Goal: Use online tool/utility: Use online tool/utility

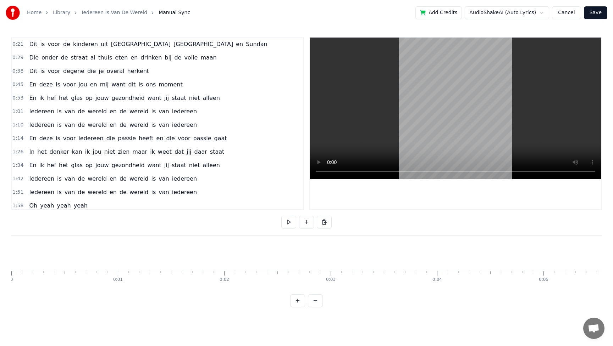
scroll to position [0, 2242]
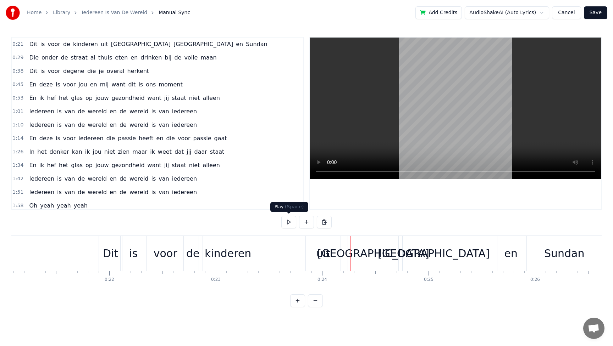
click at [286, 223] on button at bounding box center [288, 222] width 15 height 13
click at [289, 221] on button at bounding box center [288, 222] width 15 height 13
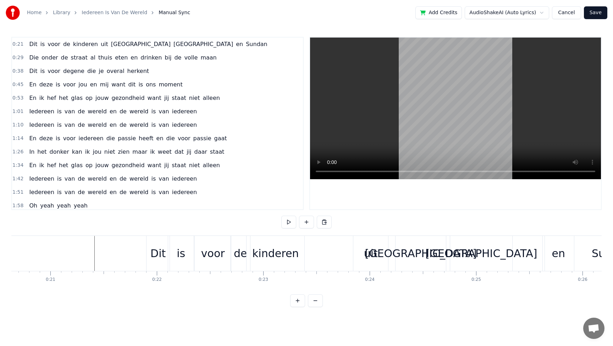
scroll to position [0, 2181]
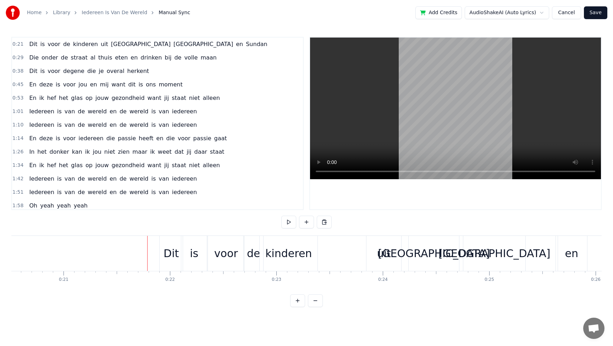
click at [288, 223] on button at bounding box center [288, 222] width 15 height 13
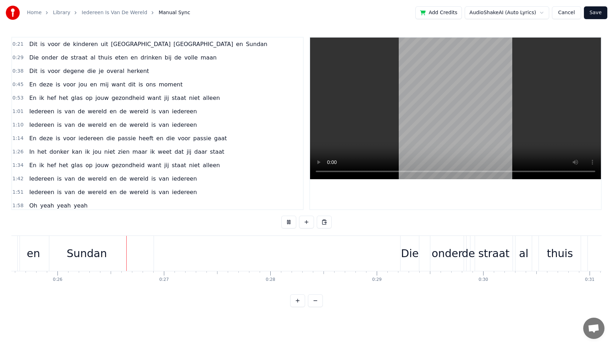
scroll to position [0, 2725]
click at [281, 216] on button at bounding box center [288, 222] width 15 height 13
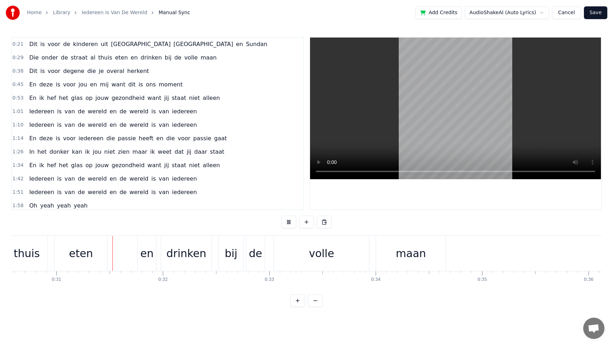
scroll to position [0, 3254]
click at [281, 216] on button at bounding box center [288, 222] width 15 height 13
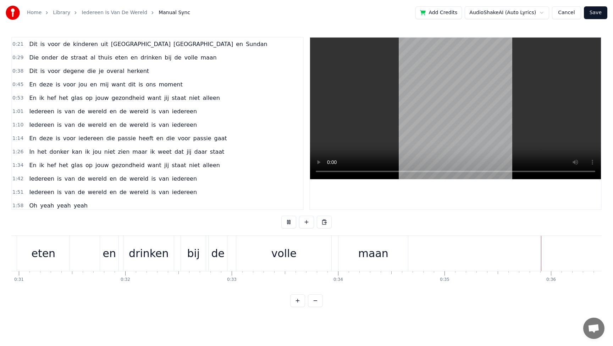
click at [241, 246] on div "Die onder de straat al thuis eten en drinken bij de volle maan" at bounding box center [119, 253] width 580 height 35
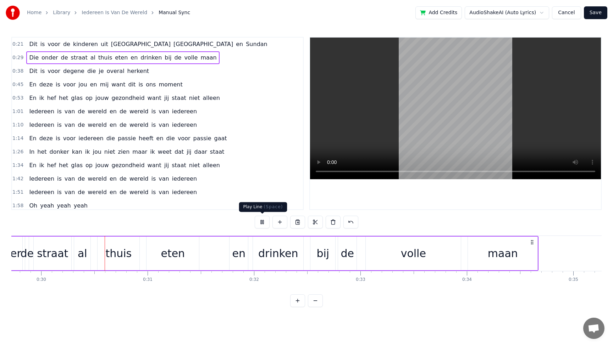
click at [262, 222] on button at bounding box center [262, 222] width 15 height 13
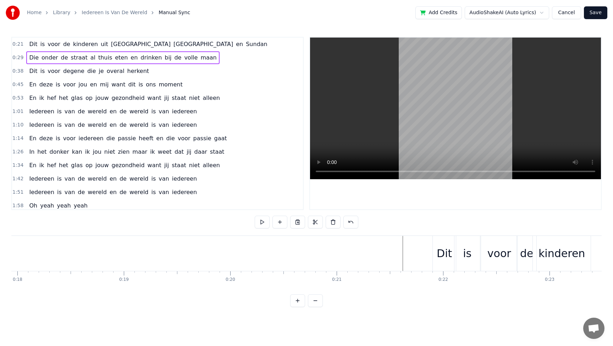
scroll to position [0, 1758]
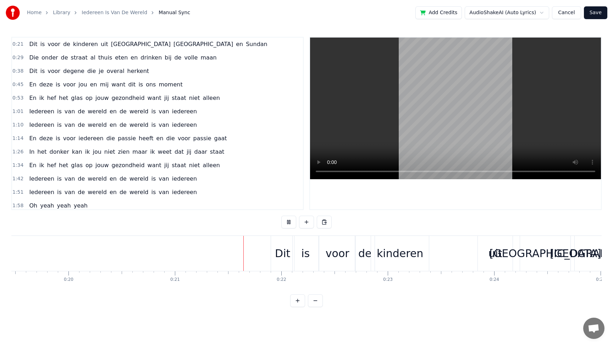
scroll to position [0, 2071]
drag, startPoint x: 487, startPoint y: 256, endPoint x: 467, endPoint y: 256, distance: 19.5
click at [467, 256] on div "Dit is voor de kinderen uit [GEOGRAPHIC_DATA] en [GEOGRAPHIC_DATA]" at bounding box center [537, 253] width 534 height 35
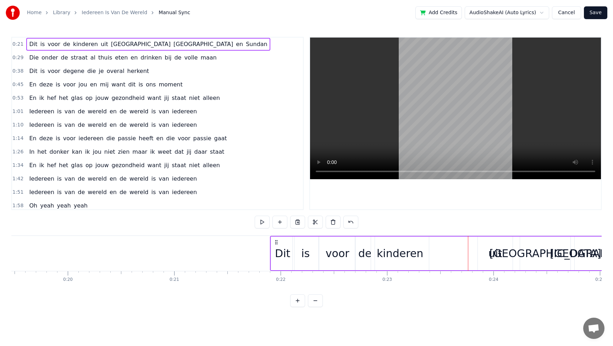
click at [479, 252] on div "uit" at bounding box center [494, 254] width 35 height 34
drag, startPoint x: 478, startPoint y: 252, endPoint x: 463, endPoint y: 252, distance: 15.6
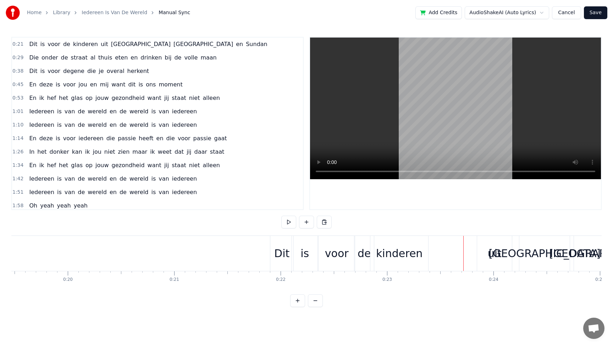
click at [477, 253] on div "uit" at bounding box center [494, 253] width 35 height 35
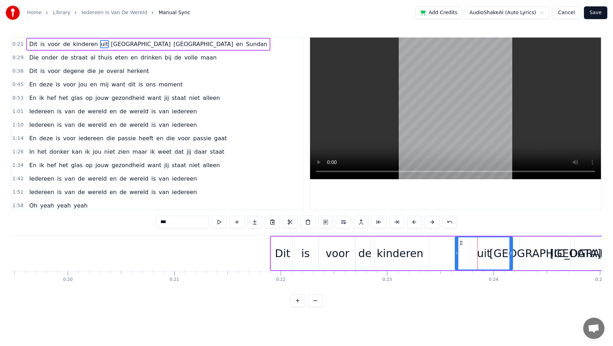
drag, startPoint x: 478, startPoint y: 252, endPoint x: 456, endPoint y: 253, distance: 22.3
click at [456, 253] on icon at bounding box center [456, 254] width 3 height 6
drag, startPoint x: 512, startPoint y: 254, endPoint x: 521, endPoint y: 250, distance: 10.8
click at [521, 250] on div at bounding box center [520, 254] width 3 height 32
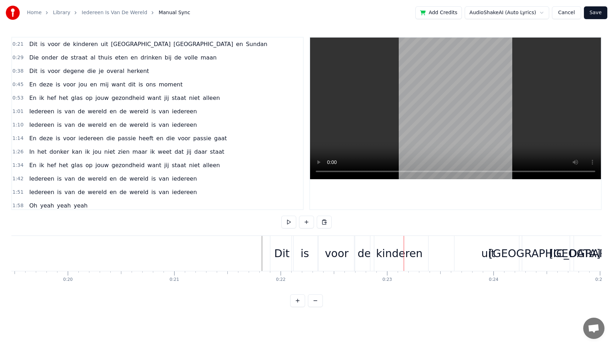
click at [373, 249] on div "kinderen" at bounding box center [399, 253] width 58 height 35
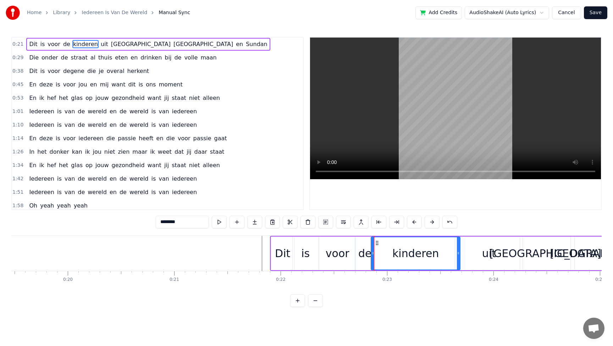
drag, startPoint x: 427, startPoint y: 253, endPoint x: 458, endPoint y: 252, distance: 31.2
click at [458, 252] on icon at bounding box center [458, 254] width 3 height 6
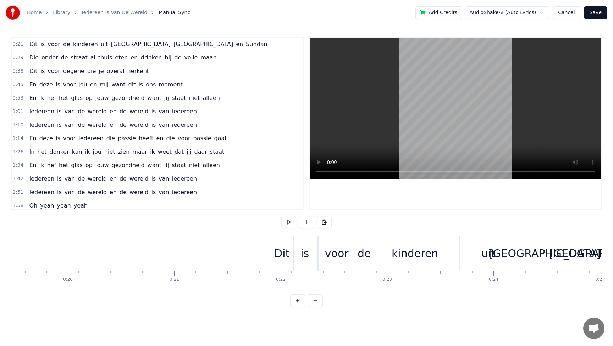
click at [363, 255] on div "de" at bounding box center [363, 254] width 13 height 16
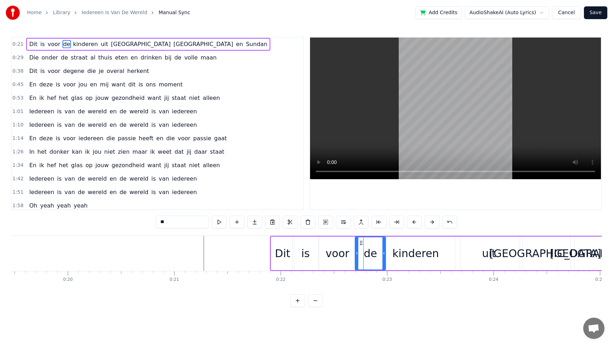
drag, startPoint x: 372, startPoint y: 252, endPoint x: 383, endPoint y: 248, distance: 11.7
click at [383, 248] on div at bounding box center [383, 254] width 3 height 32
drag, startPoint x: 357, startPoint y: 249, endPoint x: 368, endPoint y: 249, distance: 11.0
click at [368, 249] on div at bounding box center [367, 254] width 3 height 32
drag, startPoint x: 382, startPoint y: 251, endPoint x: 390, endPoint y: 250, distance: 7.5
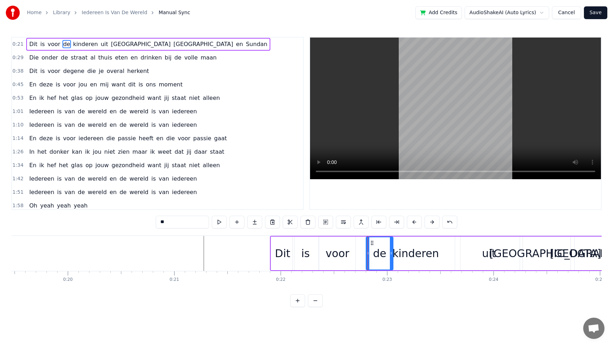
click at [390, 250] on div at bounding box center [391, 254] width 3 height 32
click at [332, 254] on div "voor" at bounding box center [337, 254] width 24 height 16
type input "****"
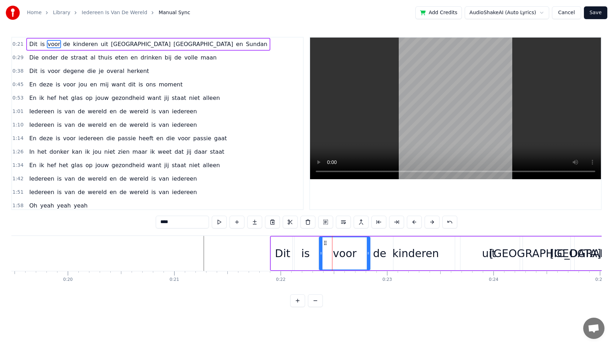
drag, startPoint x: 354, startPoint y: 253, endPoint x: 369, endPoint y: 253, distance: 14.5
click at [369, 253] on icon at bounding box center [368, 254] width 3 height 6
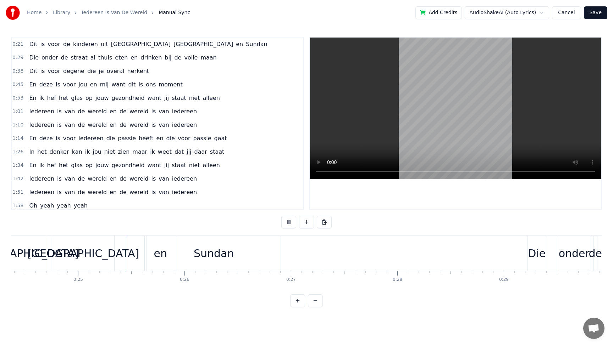
scroll to position [0, 2599]
click at [230, 251] on div "Sundan" at bounding box center [206, 253] width 134 height 35
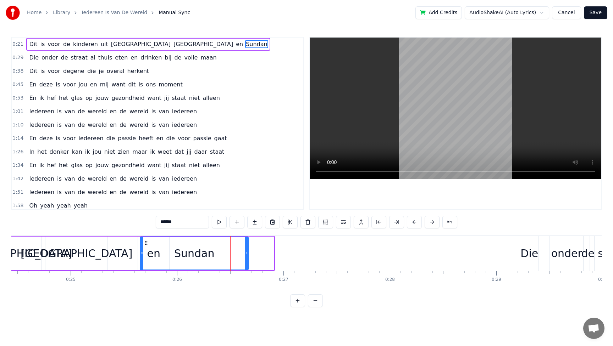
drag, startPoint x: 270, startPoint y: 250, endPoint x: 245, endPoint y: 247, distance: 25.8
click at [245, 247] on div at bounding box center [246, 254] width 3 height 32
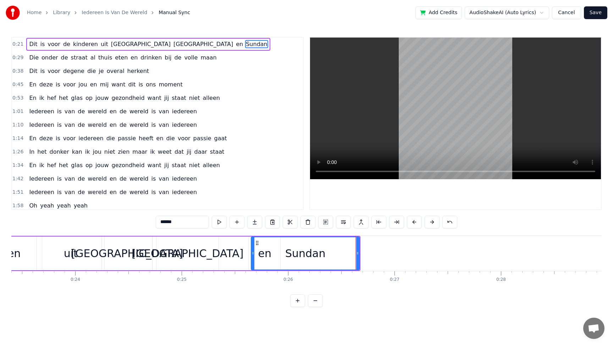
scroll to position [0, 2486]
click at [253, 253] on icon at bounding box center [254, 254] width 3 height 6
click at [267, 254] on div "Sundan" at bounding box center [306, 254] width 107 height 32
click at [257, 252] on div "Sundan" at bounding box center [306, 254] width 107 height 32
drag, startPoint x: 255, startPoint y: 252, endPoint x: 281, endPoint y: 252, distance: 25.9
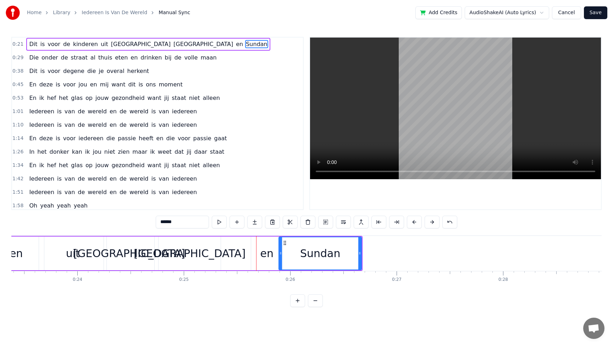
click at [281, 252] on icon at bounding box center [280, 254] width 3 height 6
click at [269, 258] on div "en" at bounding box center [266, 254] width 13 height 16
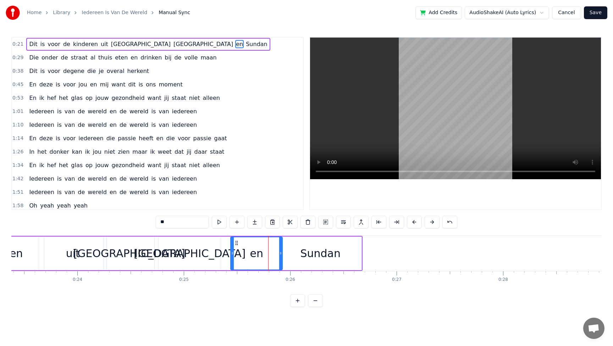
drag, startPoint x: 252, startPoint y: 243, endPoint x: 231, endPoint y: 243, distance: 20.6
click at [231, 243] on div at bounding box center [232, 254] width 3 height 32
drag, startPoint x: 279, startPoint y: 253, endPoint x: 254, endPoint y: 254, distance: 25.2
click at [254, 254] on icon at bounding box center [255, 254] width 3 height 6
click at [306, 256] on div "Sundan" at bounding box center [320, 254] width 40 height 16
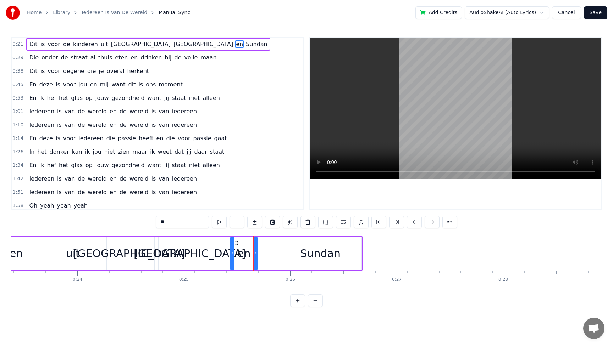
type input "******"
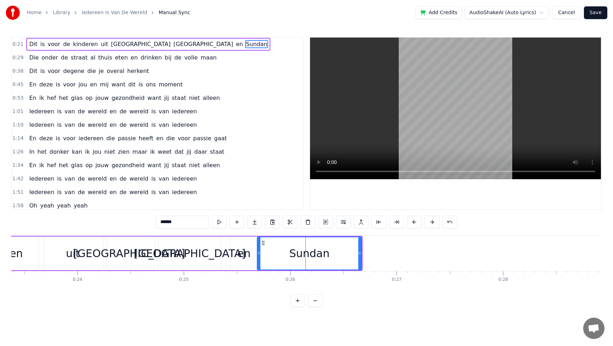
drag, startPoint x: 280, startPoint y: 252, endPoint x: 258, endPoint y: 252, distance: 22.0
click at [258, 252] on icon at bounding box center [258, 254] width 3 height 6
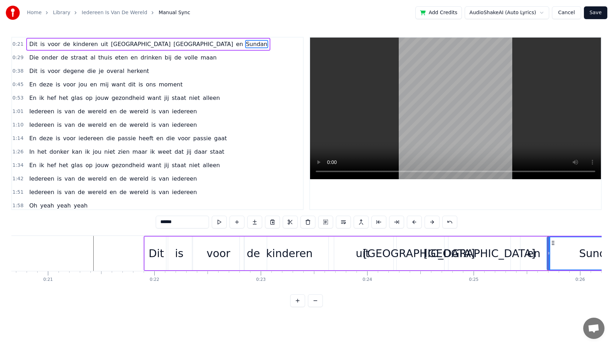
scroll to position [0, 2137]
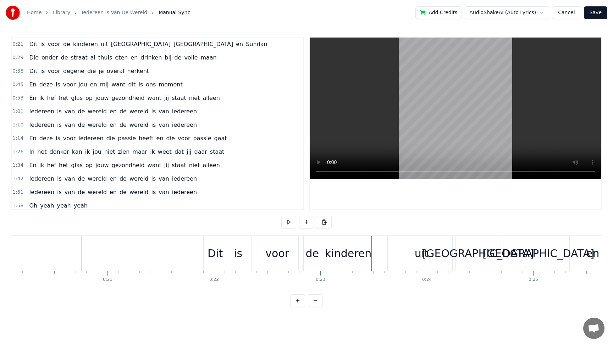
click at [347, 252] on div "kinderen" at bounding box center [348, 254] width 46 height 16
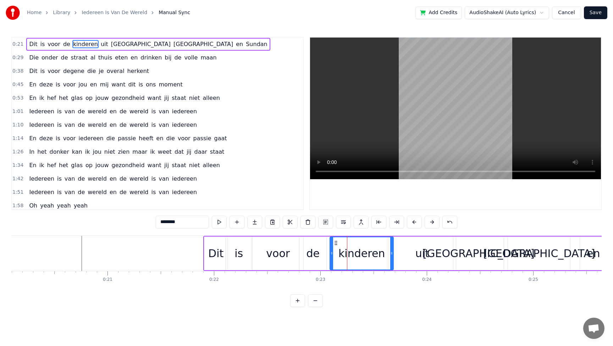
drag, startPoint x: 306, startPoint y: 253, endPoint x: 332, endPoint y: 251, distance: 25.6
click at [332, 251] on icon at bounding box center [331, 254] width 3 height 6
drag, startPoint x: 392, startPoint y: 253, endPoint x: 412, endPoint y: 251, distance: 19.6
click at [412, 251] on icon at bounding box center [410, 254] width 3 height 6
click at [425, 256] on div "uit" at bounding box center [422, 254] width 14 height 16
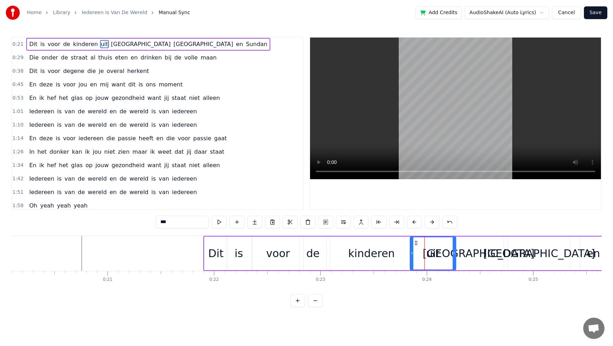
drag, startPoint x: 390, startPoint y: 251, endPoint x: 411, endPoint y: 248, distance: 21.8
click at [411, 248] on div at bounding box center [411, 254] width 3 height 32
click at [303, 251] on div "de" at bounding box center [312, 254] width 27 height 34
type input "**"
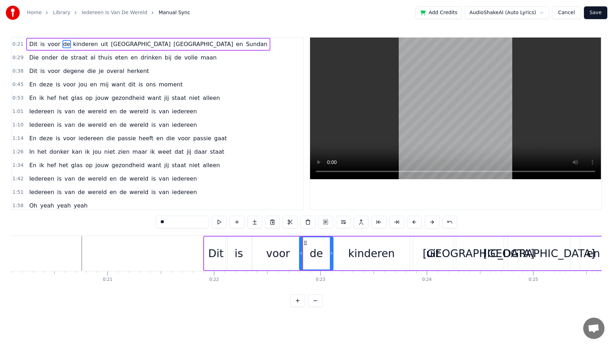
drag, startPoint x: 325, startPoint y: 253, endPoint x: 331, endPoint y: 253, distance: 6.0
click at [331, 253] on icon at bounding box center [331, 254] width 3 height 6
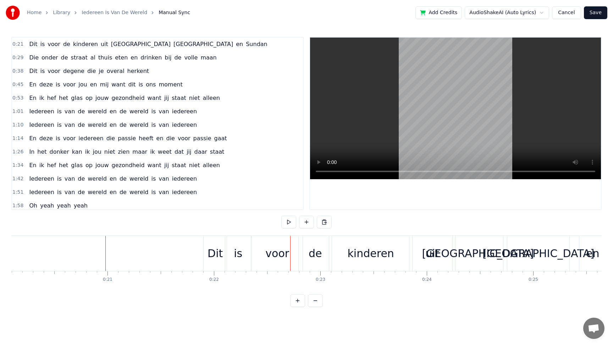
click at [274, 255] on div "voor" at bounding box center [277, 254] width 24 height 16
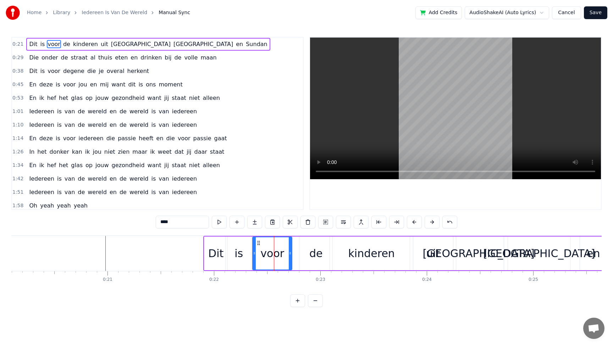
drag, startPoint x: 301, startPoint y: 252, endPoint x: 290, endPoint y: 252, distance: 11.3
click at [290, 252] on icon at bounding box center [290, 254] width 3 height 6
click at [319, 256] on div "de" at bounding box center [315, 254] width 13 height 16
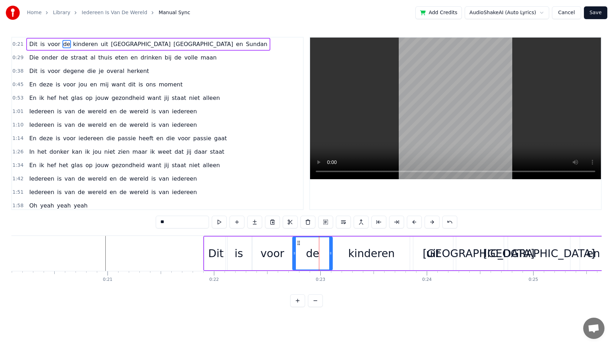
drag, startPoint x: 300, startPoint y: 253, endPoint x: 294, endPoint y: 253, distance: 6.7
click at [294, 253] on icon at bounding box center [294, 254] width 3 height 6
drag, startPoint x: 332, startPoint y: 251, endPoint x: 314, endPoint y: 251, distance: 18.1
click at [314, 251] on div "de" at bounding box center [312, 254] width 40 height 34
drag, startPoint x: 331, startPoint y: 252, endPoint x: 309, endPoint y: 254, distance: 22.1
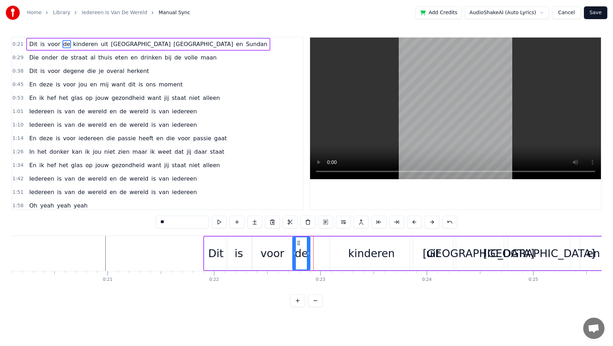
click at [309, 254] on icon at bounding box center [308, 254] width 3 height 6
click at [273, 254] on div "voor" at bounding box center [272, 254] width 24 height 16
drag, startPoint x: 291, startPoint y: 250, endPoint x: 285, endPoint y: 250, distance: 5.3
click at [285, 251] on icon at bounding box center [284, 254] width 3 height 6
click at [294, 253] on div "de" at bounding box center [301, 254] width 18 height 34
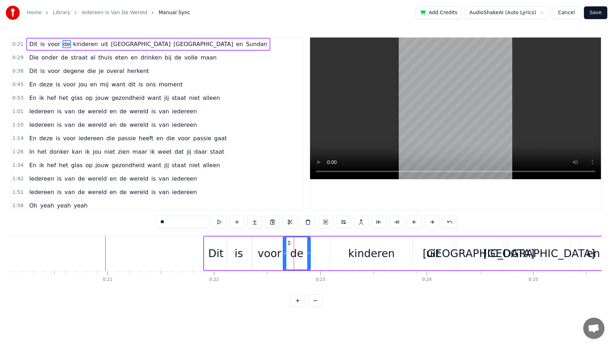
drag, startPoint x: 294, startPoint y: 248, endPoint x: 285, endPoint y: 249, distance: 9.6
click at [285, 249] on div at bounding box center [284, 254] width 3 height 32
drag, startPoint x: 307, startPoint y: 250, endPoint x: 300, endPoint y: 250, distance: 6.7
click at [300, 250] on div "de" at bounding box center [296, 254] width 27 height 32
drag, startPoint x: 308, startPoint y: 251, endPoint x: 301, endPoint y: 251, distance: 7.5
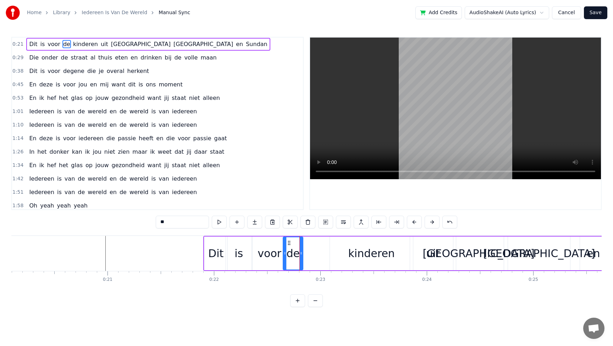
click at [301, 251] on icon at bounding box center [301, 254] width 3 height 6
click at [358, 252] on div "kinderen" at bounding box center [371, 254] width 46 height 16
type input "********"
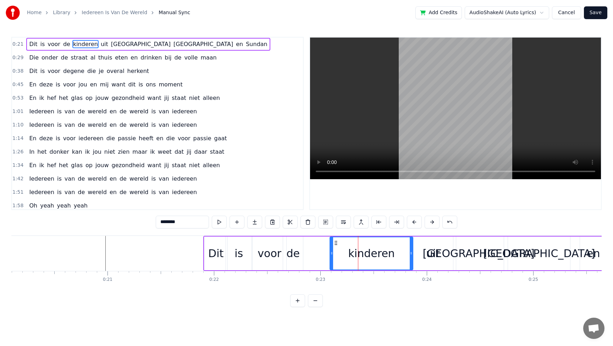
drag, startPoint x: 330, startPoint y: 253, endPoint x: 315, endPoint y: 252, distance: 14.9
click at [311, 252] on div "Dit is voor de kinderen uit [GEOGRAPHIC_DATA] en [GEOGRAPHIC_DATA]" at bounding box center [457, 253] width 508 height 35
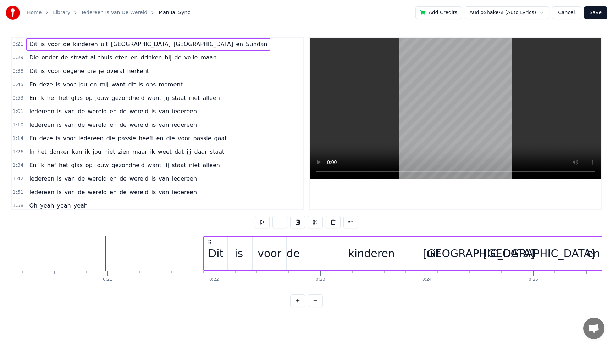
click at [333, 254] on div "kinderen" at bounding box center [371, 254] width 83 height 34
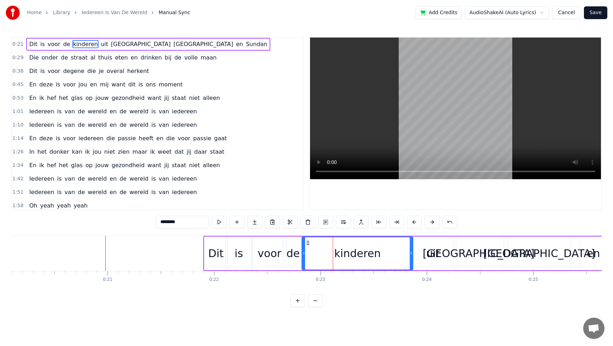
drag, startPoint x: 331, startPoint y: 254, endPoint x: 303, endPoint y: 255, distance: 28.0
click at [303, 255] on icon at bounding box center [303, 254] width 3 height 6
click at [305, 255] on icon at bounding box center [306, 254] width 3 height 6
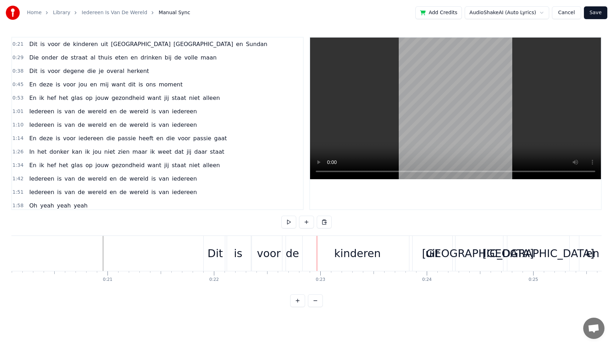
click at [214, 257] on div "Dit" at bounding box center [214, 254] width 15 height 16
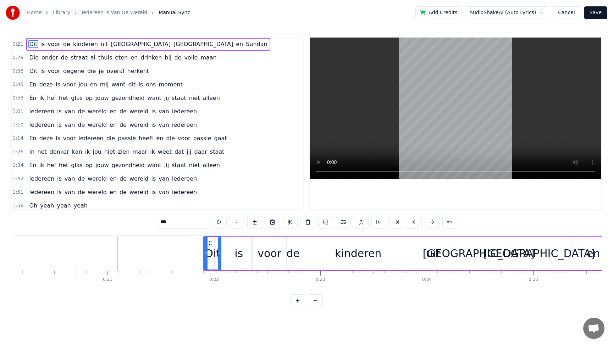
drag, startPoint x: 225, startPoint y: 252, endPoint x: 218, endPoint y: 252, distance: 6.4
click at [218, 252] on icon at bounding box center [219, 254] width 3 height 6
click at [238, 254] on div "is" at bounding box center [238, 254] width 9 height 16
type input "**"
drag, startPoint x: 226, startPoint y: 253, endPoint x: 220, endPoint y: 253, distance: 5.7
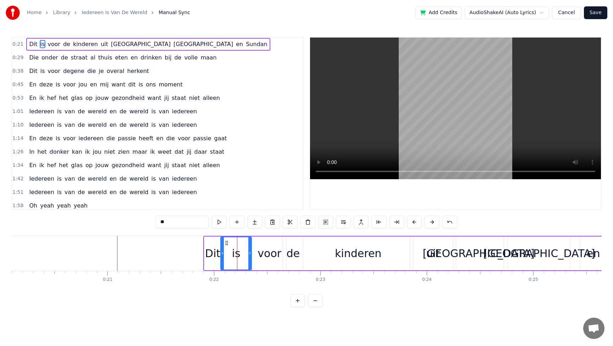
click at [221, 253] on icon at bounding box center [222, 254] width 3 height 6
drag, startPoint x: 248, startPoint y: 252, endPoint x: 242, endPoint y: 251, distance: 6.7
click at [242, 251] on icon at bounding box center [242, 254] width 3 height 6
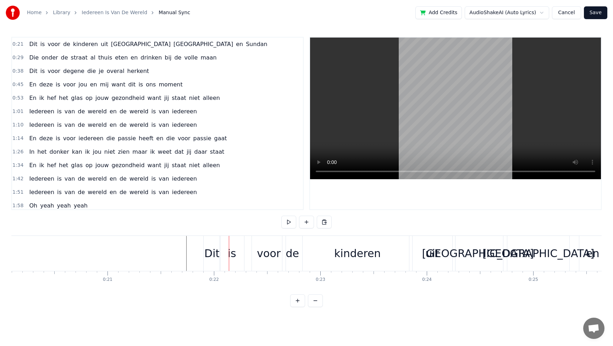
click at [226, 257] on div "is" at bounding box center [231, 253] width 24 height 35
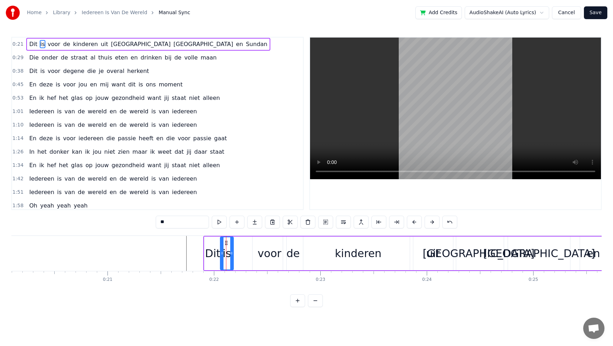
drag, startPoint x: 242, startPoint y: 252, endPoint x: 231, endPoint y: 252, distance: 11.3
click at [231, 252] on icon at bounding box center [231, 254] width 3 height 6
click at [211, 258] on div "Dit" at bounding box center [212, 254] width 15 height 16
drag, startPoint x: 205, startPoint y: 256, endPoint x: 195, endPoint y: 256, distance: 9.9
click at [195, 256] on icon at bounding box center [196, 254] width 3 height 6
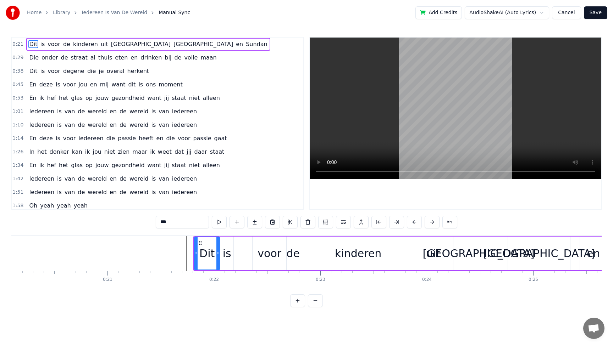
click at [218, 255] on icon at bounding box center [217, 254] width 3 height 6
click at [227, 256] on div "is" at bounding box center [227, 254] width 9 height 16
click at [231, 253] on icon at bounding box center [231, 254] width 3 height 6
click at [219, 253] on circle at bounding box center [219, 253] width 0 height 0
click at [269, 253] on div "voor" at bounding box center [269, 254] width 24 height 16
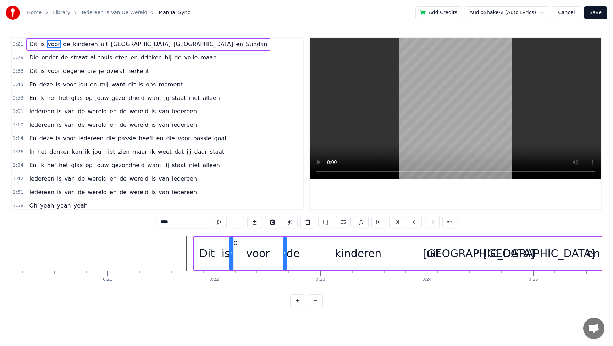
drag, startPoint x: 253, startPoint y: 251, endPoint x: 230, endPoint y: 251, distance: 23.0
click at [230, 251] on icon at bounding box center [231, 254] width 3 height 6
drag, startPoint x: 285, startPoint y: 253, endPoint x: 257, endPoint y: 254, distance: 27.7
click at [257, 254] on icon at bounding box center [256, 254] width 3 height 6
click at [294, 255] on div "de" at bounding box center [292, 254] width 13 height 16
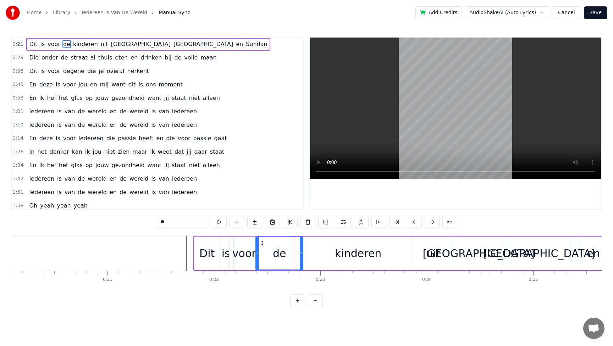
drag, startPoint x: 285, startPoint y: 252, endPoint x: 258, endPoint y: 252, distance: 27.3
click at [258, 252] on icon at bounding box center [257, 254] width 3 height 6
drag, startPoint x: 300, startPoint y: 253, endPoint x: 270, endPoint y: 253, distance: 29.8
click at [270, 253] on icon at bounding box center [271, 254] width 3 height 6
click at [364, 252] on div "kinderen" at bounding box center [358, 254] width 46 height 16
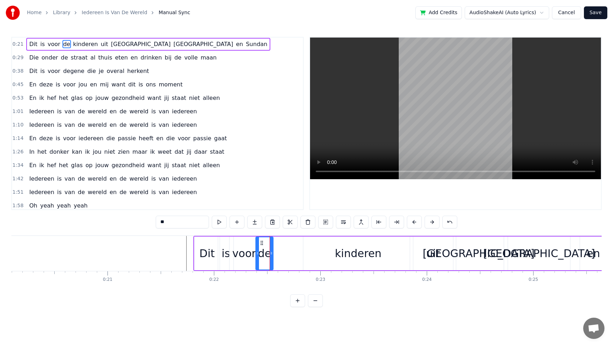
type input "********"
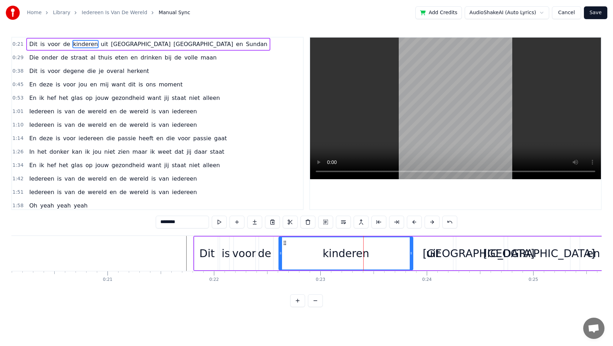
drag, startPoint x: 305, startPoint y: 253, endPoint x: 280, endPoint y: 253, distance: 24.8
click at [280, 253] on icon at bounding box center [280, 254] width 3 height 6
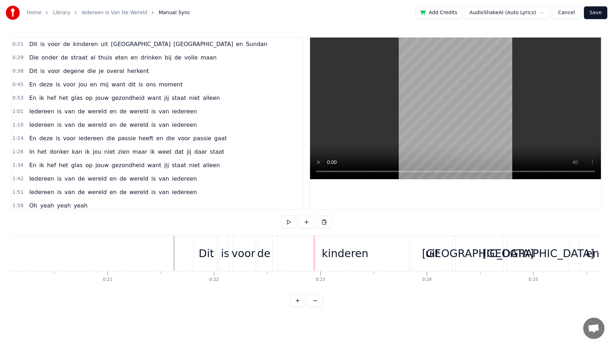
click at [263, 254] on div "de" at bounding box center [263, 254] width 13 height 16
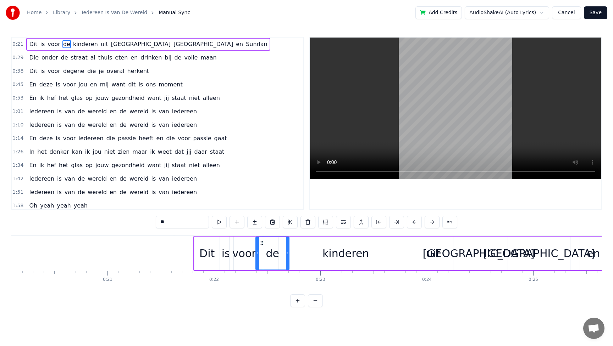
drag, startPoint x: 272, startPoint y: 249, endPoint x: 287, endPoint y: 248, distance: 15.6
click at [287, 248] on div at bounding box center [287, 254] width 3 height 32
drag, startPoint x: 257, startPoint y: 253, endPoint x: 275, endPoint y: 253, distance: 18.1
click at [275, 253] on icon at bounding box center [275, 254] width 3 height 6
click at [252, 255] on div "voor" at bounding box center [244, 254] width 24 height 16
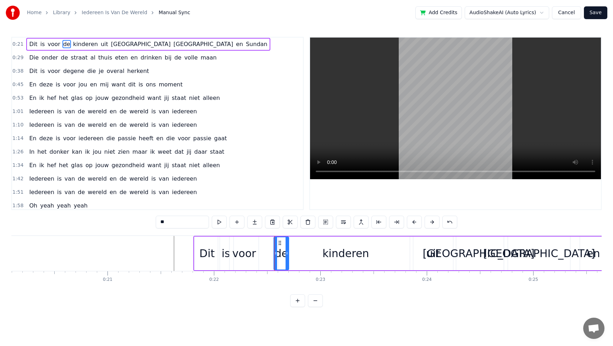
type input "****"
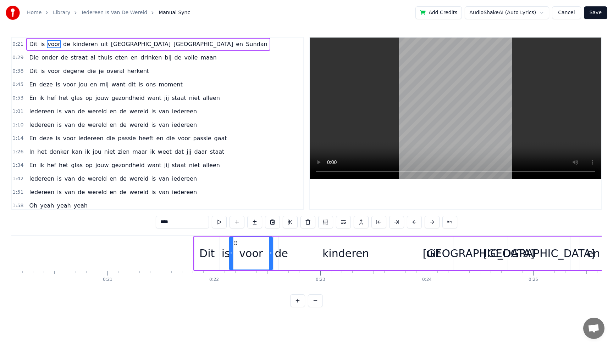
drag, startPoint x: 257, startPoint y: 253, endPoint x: 270, endPoint y: 253, distance: 13.8
click at [270, 253] on icon at bounding box center [270, 254] width 3 height 6
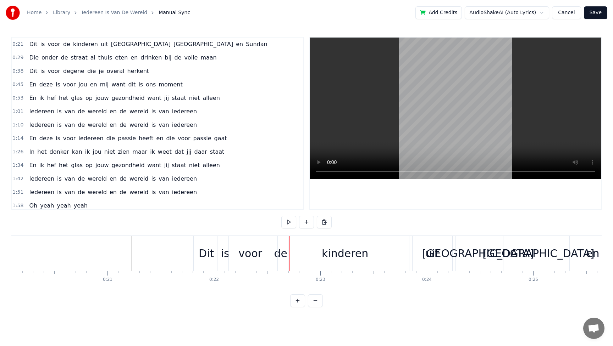
click at [314, 256] on div "kinderen" at bounding box center [345, 253] width 134 height 35
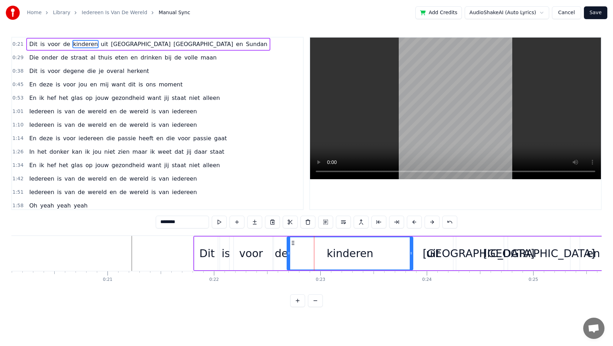
drag, startPoint x: 280, startPoint y: 256, endPoint x: 289, endPoint y: 256, distance: 8.5
click at [289, 256] on icon at bounding box center [288, 254] width 3 height 6
click at [280, 256] on div "de" at bounding box center [280, 254] width 13 height 16
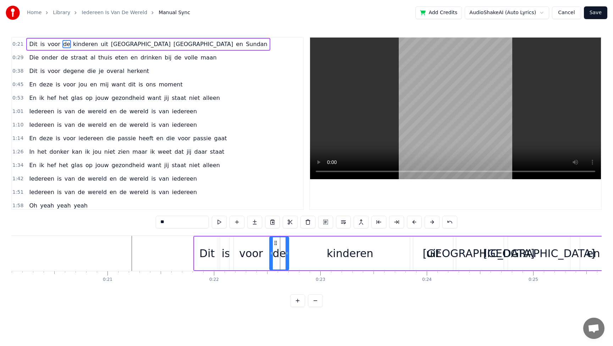
drag, startPoint x: 275, startPoint y: 254, endPoint x: 270, endPoint y: 254, distance: 4.6
click at [270, 254] on icon at bounding box center [271, 254] width 3 height 6
click at [284, 254] on icon at bounding box center [284, 254] width 3 height 6
click at [326, 254] on div "kinderen" at bounding box center [350, 254] width 126 height 34
type input "********"
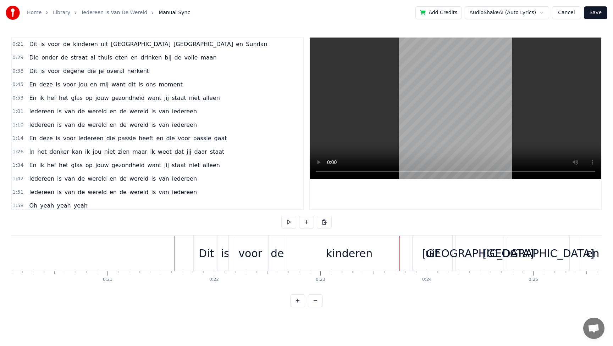
click at [344, 250] on div "kinderen" at bounding box center [349, 254] width 46 height 16
click at [346, 256] on div "kinderen" at bounding box center [349, 254] width 46 height 16
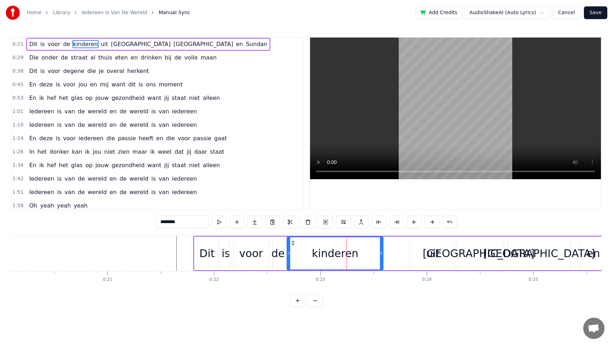
drag, startPoint x: 410, startPoint y: 253, endPoint x: 381, endPoint y: 253, distance: 29.8
click at [381, 253] on icon at bounding box center [381, 254] width 3 height 6
drag, startPoint x: 381, startPoint y: 253, endPoint x: 396, endPoint y: 251, distance: 15.0
click at [396, 251] on icon at bounding box center [396, 254] width 3 height 6
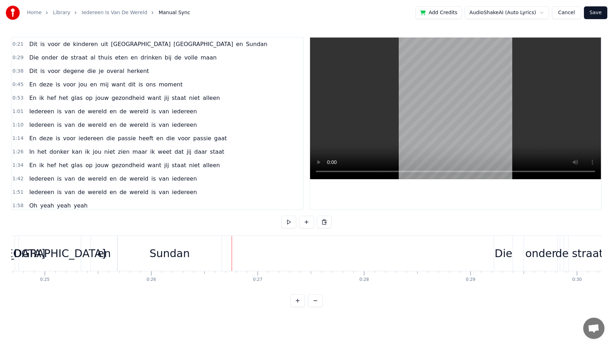
scroll to position [0, 2566]
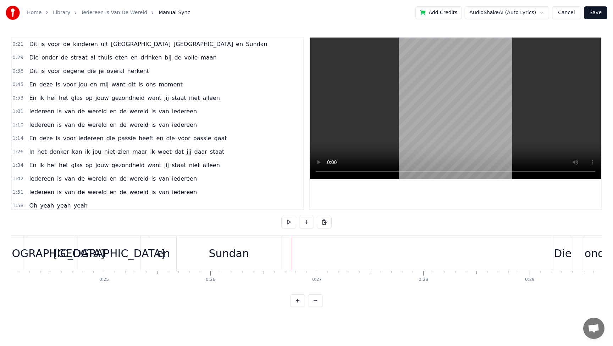
click at [224, 250] on div "Sundan" at bounding box center [228, 254] width 40 height 16
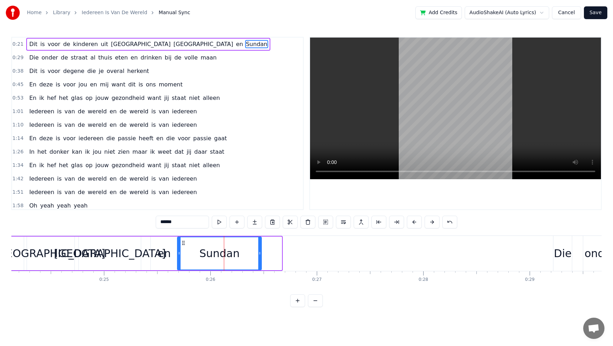
drag, startPoint x: 278, startPoint y: 252, endPoint x: 259, endPoint y: 252, distance: 18.8
click at [259, 252] on icon at bounding box center [259, 254] width 3 height 6
click at [163, 253] on div "en" at bounding box center [163, 254] width 13 height 16
type input "**"
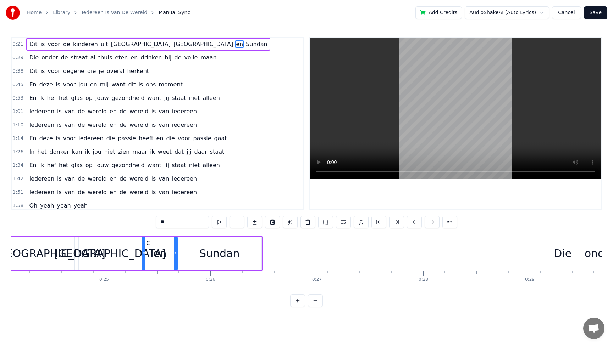
drag, startPoint x: 151, startPoint y: 250, endPoint x: 143, endPoint y: 250, distance: 8.9
click at [143, 251] on icon at bounding box center [144, 254] width 3 height 6
drag, startPoint x: 175, startPoint y: 250, endPoint x: 162, endPoint y: 250, distance: 13.8
click at [163, 250] on div at bounding box center [164, 254] width 3 height 32
click at [262, 250] on div "Dit is voor de kinderen uit [GEOGRAPHIC_DATA] en [GEOGRAPHIC_DATA]" at bounding box center [13, 253] width 498 height 35
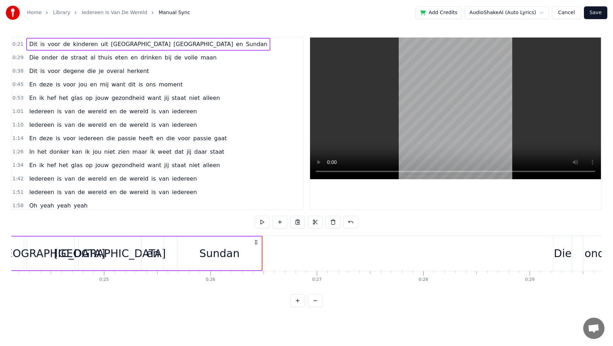
click at [260, 251] on div "Sundan" at bounding box center [219, 254] width 84 height 34
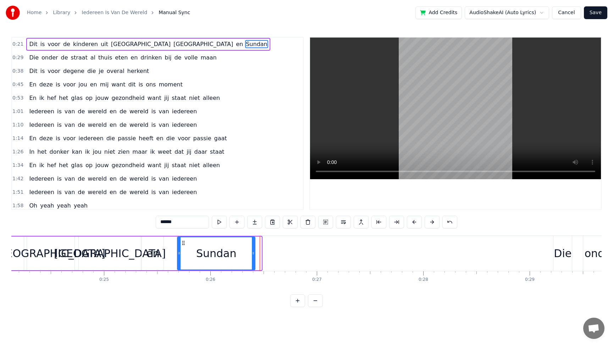
drag, startPoint x: 260, startPoint y: 250, endPoint x: 254, endPoint y: 250, distance: 6.4
click at [254, 251] on icon at bounding box center [253, 254] width 3 height 6
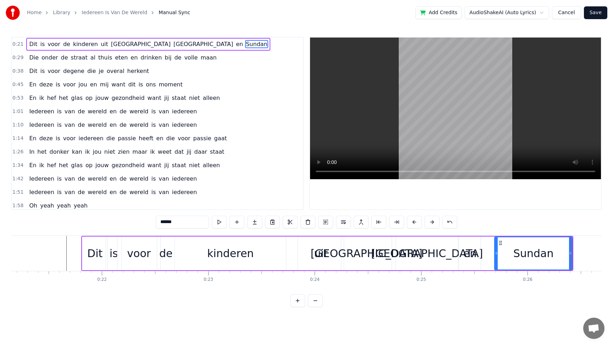
scroll to position [0, 2254]
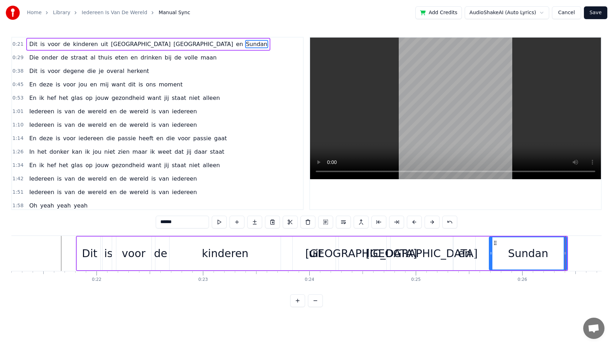
click at [138, 252] on div "voor" at bounding box center [134, 254] width 24 height 16
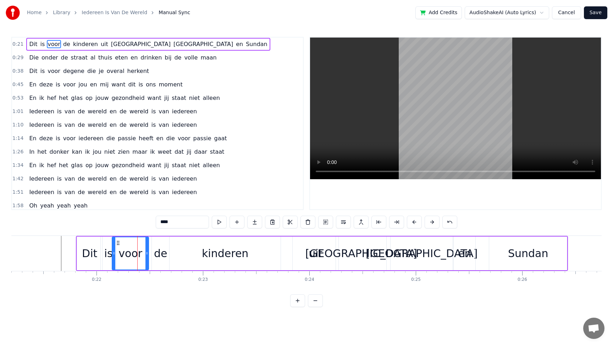
drag, startPoint x: 153, startPoint y: 255, endPoint x: 147, endPoint y: 255, distance: 6.4
click at [147, 255] on icon at bounding box center [146, 254] width 3 height 6
click at [158, 255] on div "de" at bounding box center [160, 254] width 13 height 16
drag, startPoint x: 154, startPoint y: 255, endPoint x: 148, endPoint y: 255, distance: 6.4
click at [148, 255] on icon at bounding box center [147, 254] width 3 height 6
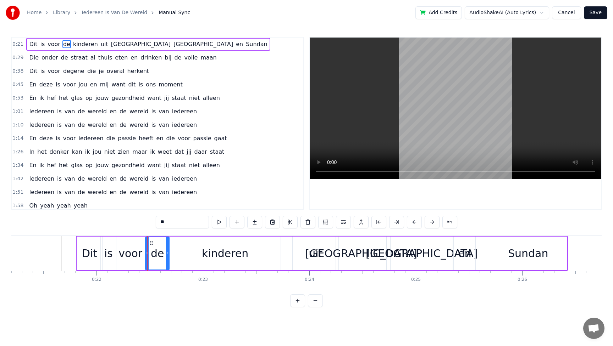
click at [180, 251] on div "kinderen" at bounding box center [224, 254] width 111 height 34
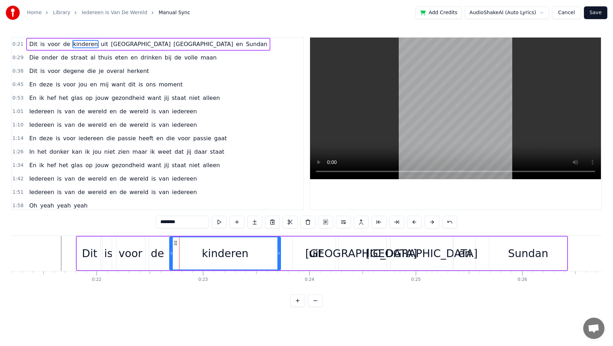
drag, startPoint x: 169, startPoint y: 252, endPoint x: 165, endPoint y: 252, distance: 3.9
click at [165, 252] on div "de" at bounding box center [157, 254] width 24 height 34
type input "**"
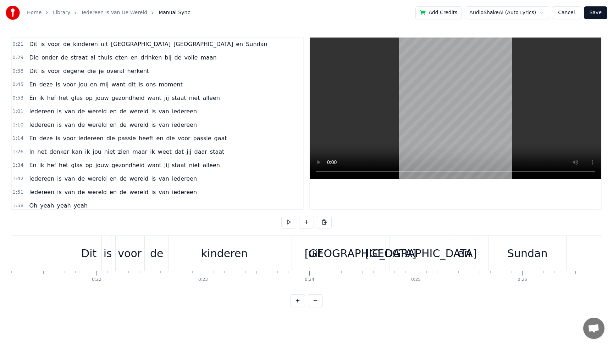
click at [121, 256] on div "voor" at bounding box center [130, 254] width 24 height 16
click at [118, 261] on div "voor" at bounding box center [129, 253] width 37 height 35
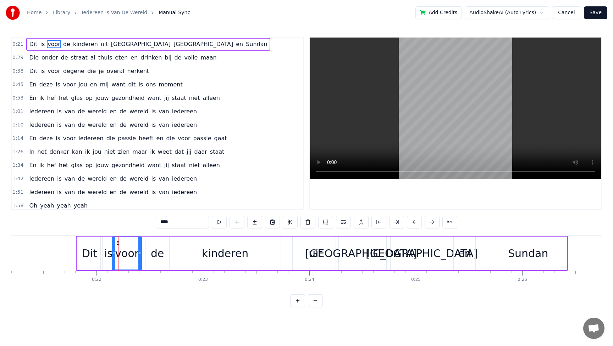
drag, startPoint x: 144, startPoint y: 256, endPoint x: 139, endPoint y: 255, distance: 5.0
click at [139, 255] on icon at bounding box center [139, 254] width 3 height 6
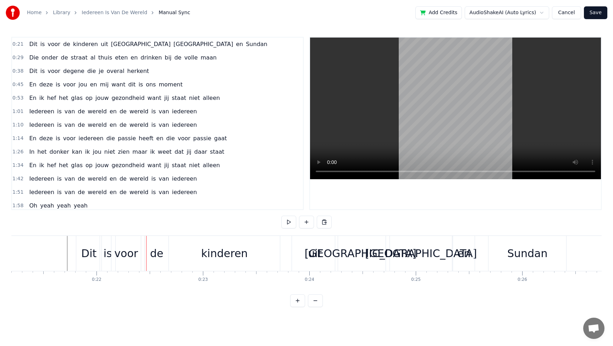
click at [129, 258] on div "voor" at bounding box center [126, 254] width 24 height 16
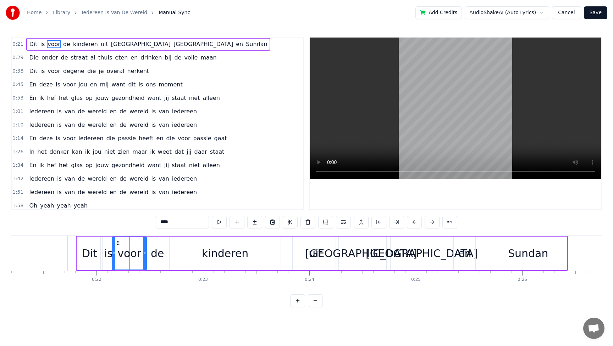
drag, startPoint x: 140, startPoint y: 253, endPoint x: 145, endPoint y: 253, distance: 5.0
click at [145, 253] on icon at bounding box center [144, 254] width 3 height 6
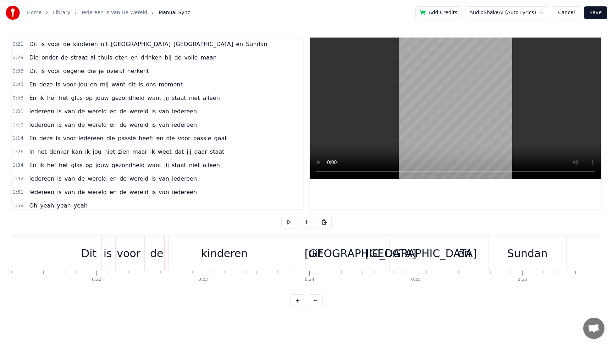
click at [189, 255] on div "kinderen" at bounding box center [224, 253] width 111 height 35
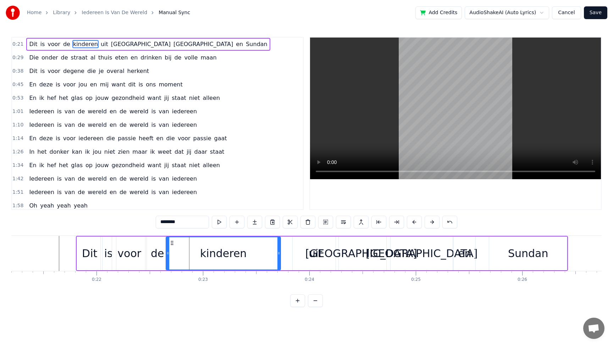
drag, startPoint x: 170, startPoint y: 252, endPoint x: 166, endPoint y: 252, distance: 4.3
click at [166, 252] on icon at bounding box center [167, 254] width 3 height 6
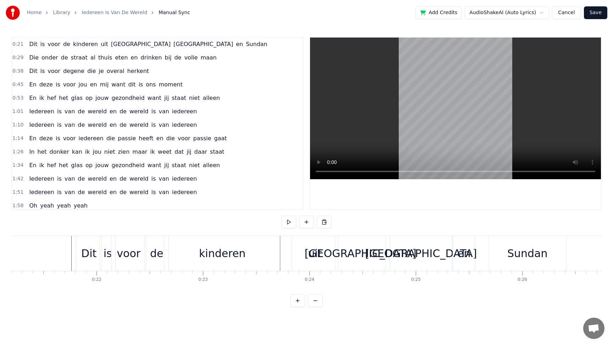
click at [295, 253] on div "uit" at bounding box center [315, 253] width 46 height 35
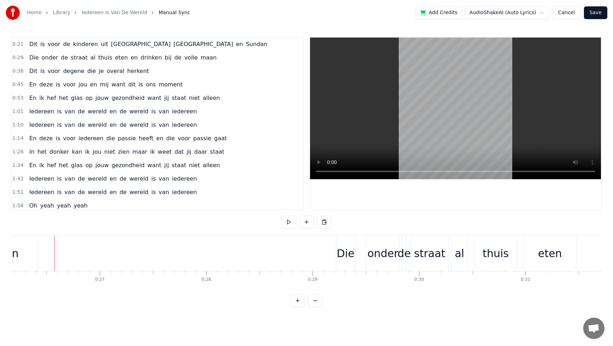
scroll to position [0, 2790]
click at [90, 60] on span "al" at bounding box center [93, 58] width 6 height 8
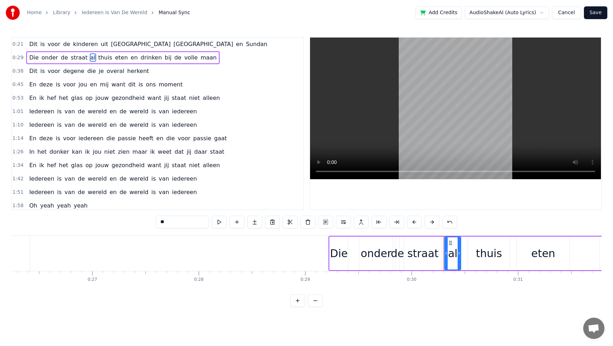
click at [44, 59] on span "onder" at bounding box center [50, 58] width 18 height 8
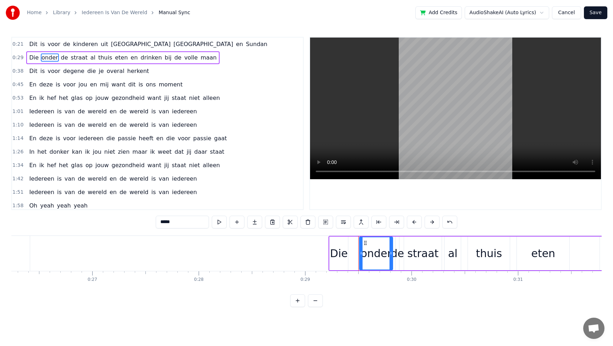
click at [34, 59] on span "Die" at bounding box center [33, 58] width 11 height 8
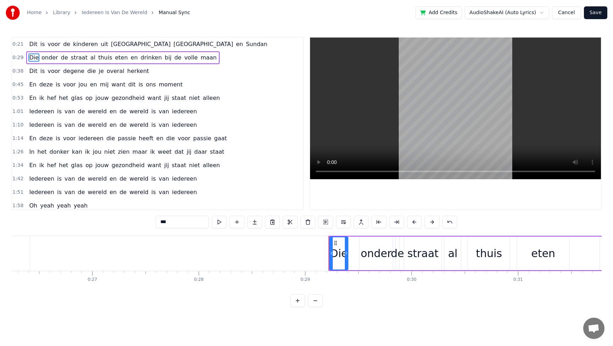
click at [342, 258] on div "Die" at bounding box center [339, 254] width 18 height 16
click at [341, 256] on div "Die" at bounding box center [339, 254] width 18 height 16
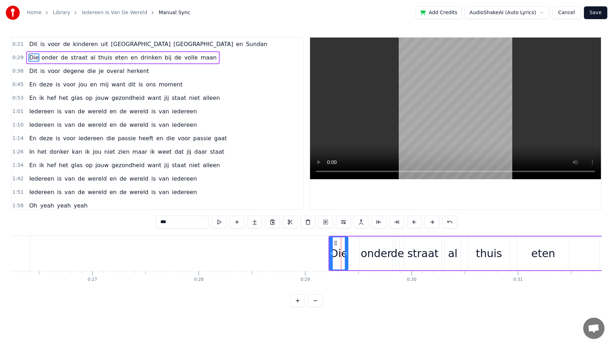
click at [337, 254] on div "Die" at bounding box center [339, 254] width 18 height 16
click at [359, 256] on div "onder" at bounding box center [376, 254] width 34 height 34
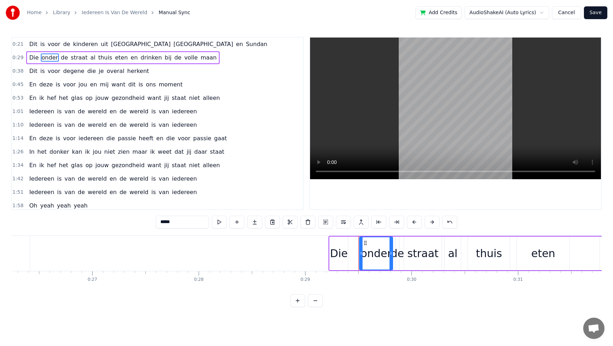
click at [368, 256] on div "onder" at bounding box center [376, 254] width 31 height 16
click at [49, 57] on span "onder" at bounding box center [50, 58] width 18 height 8
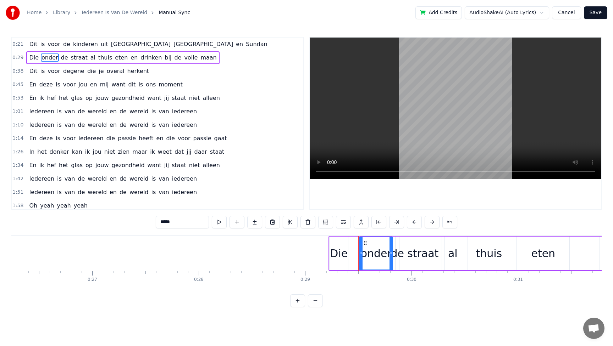
click at [49, 57] on span "onder" at bounding box center [50, 58] width 18 height 8
click at [52, 57] on span "onder" at bounding box center [50, 58] width 18 height 8
click at [379, 256] on div "onder" at bounding box center [376, 254] width 31 height 16
drag, startPoint x: 174, startPoint y: 221, endPoint x: 122, endPoint y: 209, distance: 52.9
click at [123, 209] on div "0:21 Dit is voor de kinderen uit [GEOGRAPHIC_DATA] en Sundan 0:29 Die onder de …" at bounding box center [306, 172] width 590 height 270
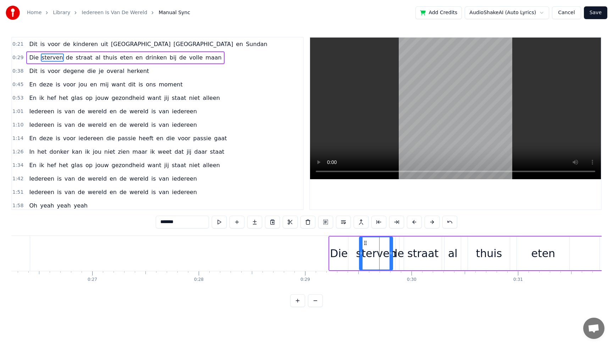
click at [401, 256] on div "de" at bounding box center [397, 254] width 13 height 16
click at [177, 222] on input "**" at bounding box center [182, 222] width 53 height 13
type input "*"
click at [407, 258] on div "straat" at bounding box center [423, 254] width 38 height 34
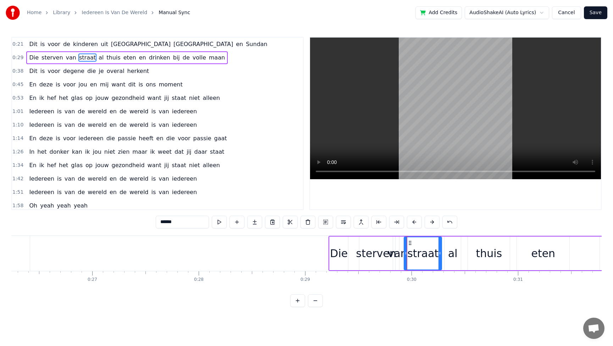
drag, startPoint x: 185, startPoint y: 224, endPoint x: 139, endPoint y: 223, distance: 45.7
click at [139, 223] on div "0:21 Dit is voor de kinderen uit [GEOGRAPHIC_DATA] en Sundan 0:29 Die sterven v…" at bounding box center [306, 172] width 590 height 270
click at [448, 259] on div "al" at bounding box center [452, 254] width 16 height 34
drag, startPoint x: 168, startPoint y: 223, endPoint x: 125, endPoint y: 216, distance: 43.8
click at [126, 216] on div "0:21 Dit is voor de kinderen uit [GEOGRAPHIC_DATA] en Sundan 0:29 Die sterven v…" at bounding box center [306, 172] width 590 height 270
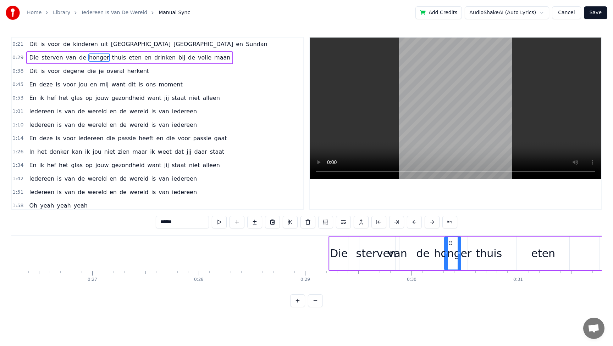
type input "******"
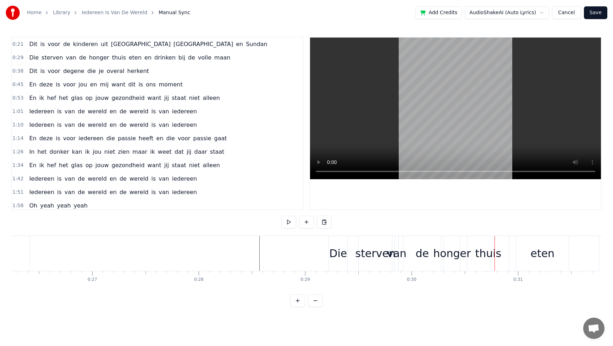
click at [488, 255] on div "thuis" at bounding box center [488, 254] width 26 height 16
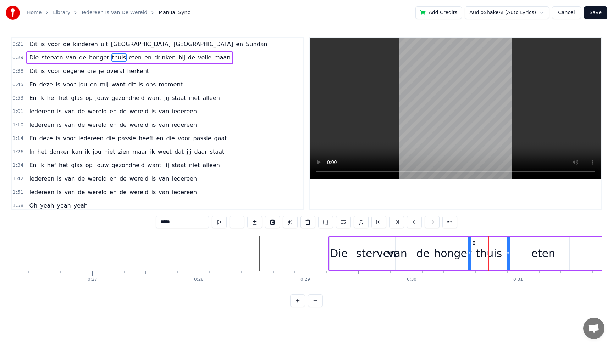
click at [488, 255] on div at bounding box center [488, 253] width 0 height 35
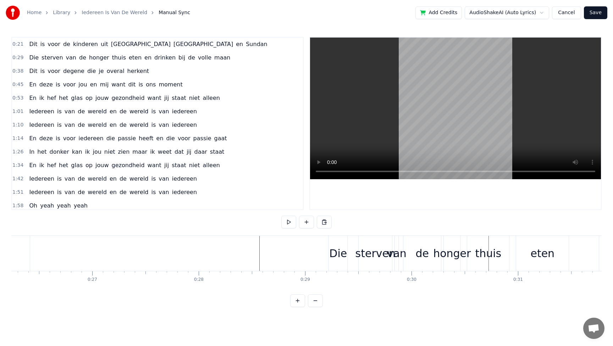
click at [488, 255] on div at bounding box center [488, 253] width 0 height 35
click at [497, 255] on div "thuis" at bounding box center [488, 254] width 26 height 16
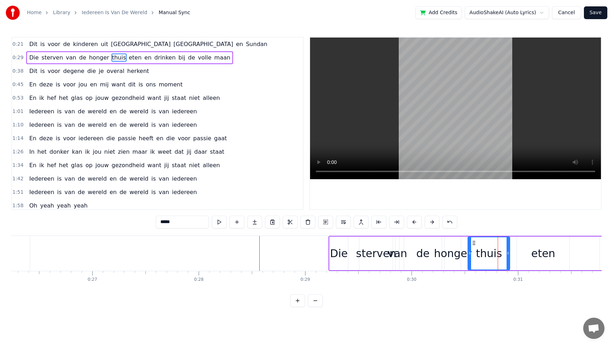
click at [490, 263] on div "thuis" at bounding box center [488, 254] width 41 height 32
click at [496, 264] on div "thuis" at bounding box center [488, 254] width 41 height 32
click at [491, 259] on div "thuis" at bounding box center [488, 254] width 26 height 16
drag, startPoint x: 174, startPoint y: 223, endPoint x: 135, endPoint y: 216, distance: 39.6
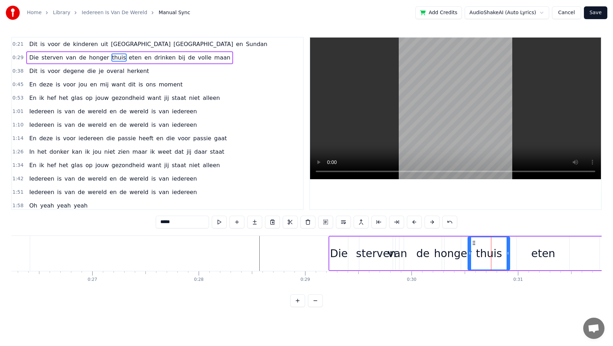
click at [136, 216] on div "0:21 Dit is voor de kinderen uit [GEOGRAPHIC_DATA] en Sundan 0:29 Die sterven v…" at bounding box center [306, 172] width 590 height 270
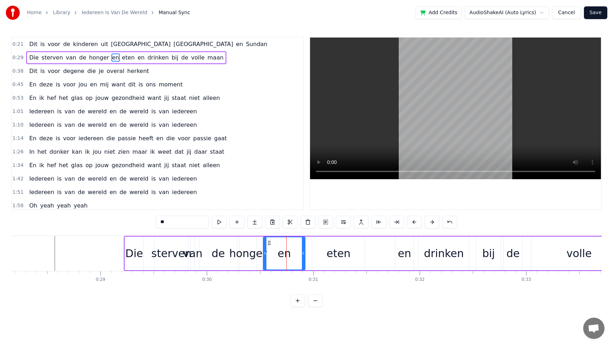
scroll to position [0, 2994]
click at [404, 258] on div "en" at bounding box center [405, 254] width 13 height 16
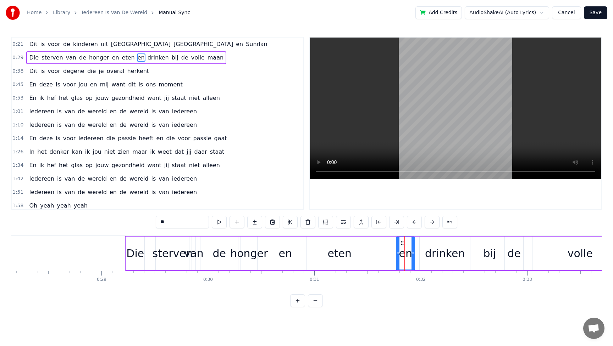
click at [440, 256] on div "drinken" at bounding box center [445, 254] width 40 height 16
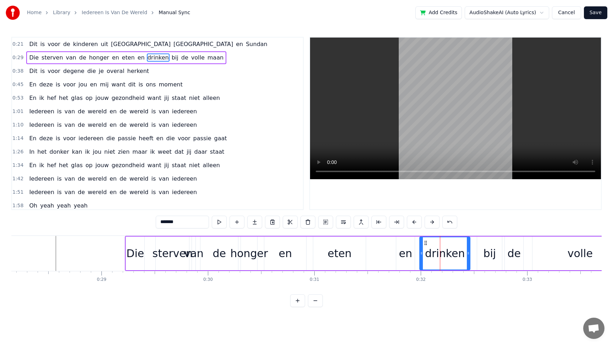
click at [447, 254] on div "drinken" at bounding box center [445, 254] width 40 height 16
drag, startPoint x: 190, startPoint y: 223, endPoint x: 139, endPoint y: 220, distance: 51.5
click at [139, 220] on div "0:21 Dit is voor de kinderen uit [GEOGRAPHIC_DATA] en Sundan 0:29 Die sterven v…" at bounding box center [306, 172] width 590 height 270
click at [485, 255] on div "bij" at bounding box center [489, 254] width 13 height 16
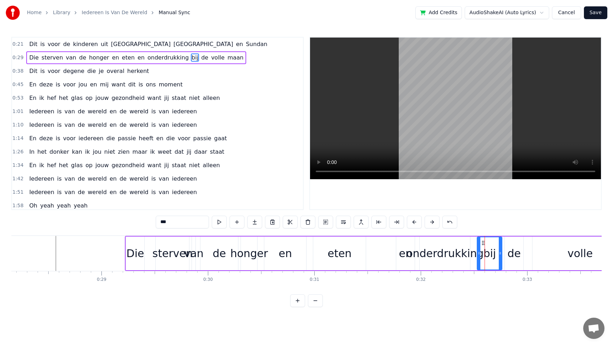
click at [511, 256] on div "de" at bounding box center [513, 254] width 13 height 16
type input "**"
drag, startPoint x: 176, startPoint y: 225, endPoint x: 118, endPoint y: 212, distance: 59.6
click at [119, 213] on div "0:21 Dit is voor de kinderen uit [GEOGRAPHIC_DATA] en Sundan 0:29 Die sterven v…" at bounding box center [306, 172] width 590 height 270
click at [538, 319] on html "Home Library Iedereen Is Van De Wereld Manual Sync Add Credits AudioShakeAI (Au…" at bounding box center [306, 159] width 613 height 319
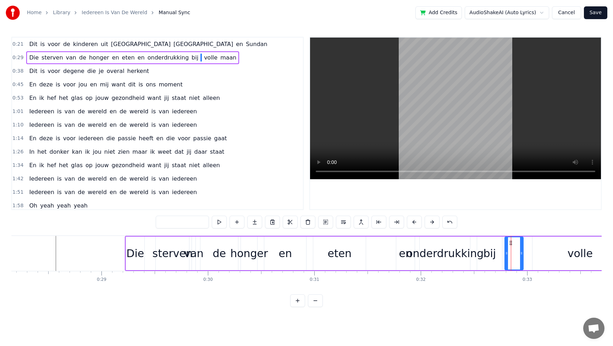
click at [485, 256] on div "bij" at bounding box center [489, 254] width 13 height 16
click at [191, 56] on span "bij" at bounding box center [195, 58] width 8 height 8
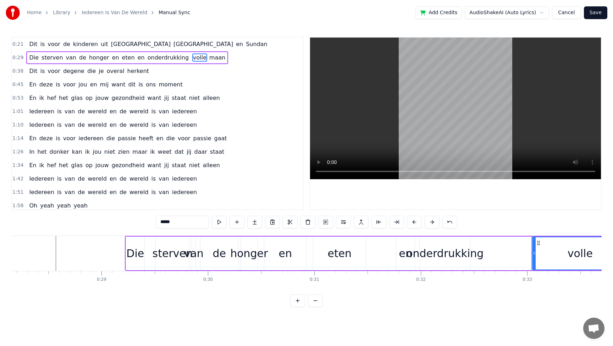
click at [192, 58] on span "volle" at bounding box center [199, 58] width 15 height 8
click at [208, 56] on span "maan" at bounding box center [216, 58] width 17 height 8
type input "****"
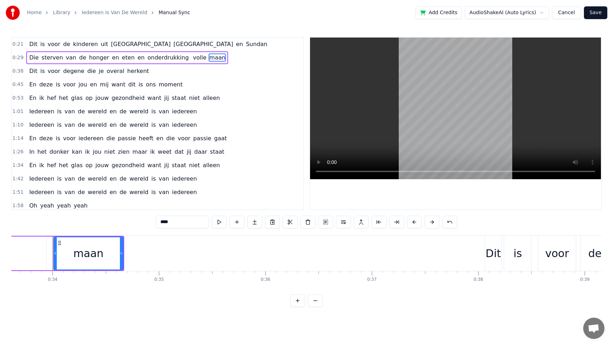
click at [207, 53] on div "Die sterven van de honger en eten en onderdrukking volle maan" at bounding box center [127, 57] width 202 height 13
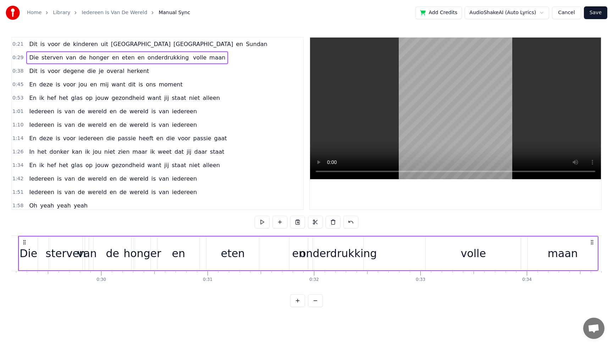
scroll to position [0, 3072]
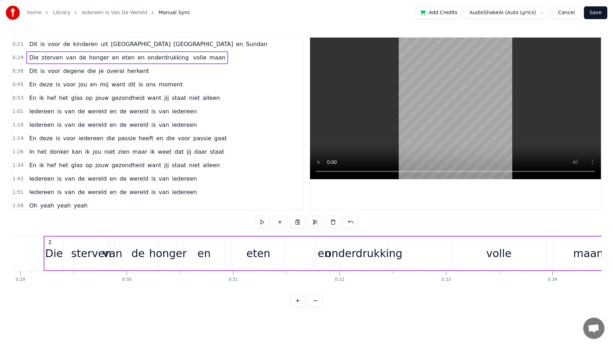
click at [208, 54] on span "maan" at bounding box center [216, 58] width 17 height 8
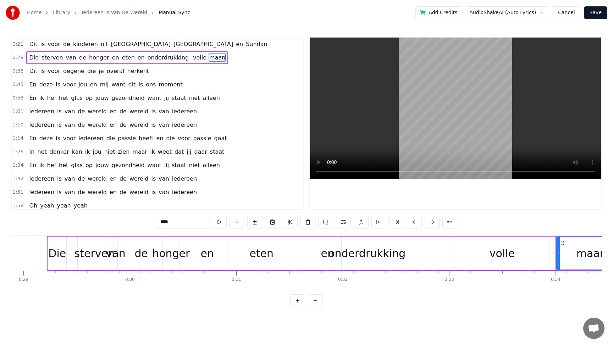
click at [208, 54] on span "maan" at bounding box center [216, 58] width 17 height 8
drag, startPoint x: 27, startPoint y: 57, endPoint x: 139, endPoint y: 59, distance: 111.7
click at [133, 59] on div "Die sterven van de honger en eten en onderdrukking volle maan" at bounding box center [127, 57] width 202 height 13
click at [501, 256] on div "volle" at bounding box center [501, 254] width 25 height 16
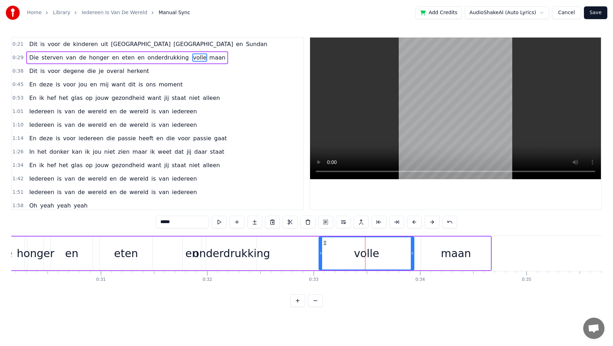
scroll to position [0, 3209]
click at [369, 253] on div "volle" at bounding box center [364, 254] width 25 height 16
drag, startPoint x: 193, startPoint y: 227, endPoint x: 130, endPoint y: 217, distance: 63.5
click at [130, 217] on div "0:21 Dit is voor de kinderen uit [GEOGRAPHIC_DATA] en Sundan 0:29 Die sterven v…" at bounding box center [306, 172] width 590 height 270
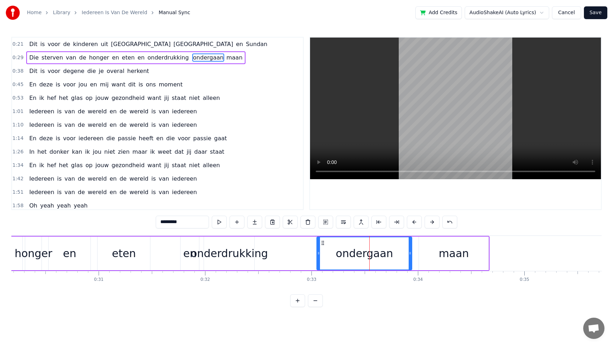
click at [457, 251] on div "maan" at bounding box center [453, 254] width 30 height 16
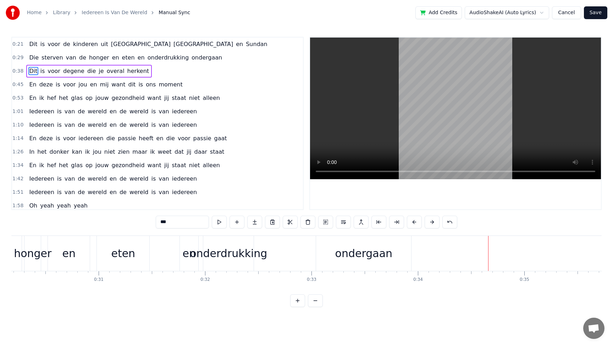
click at [371, 258] on div "ondergaan" at bounding box center [363, 254] width 57 height 16
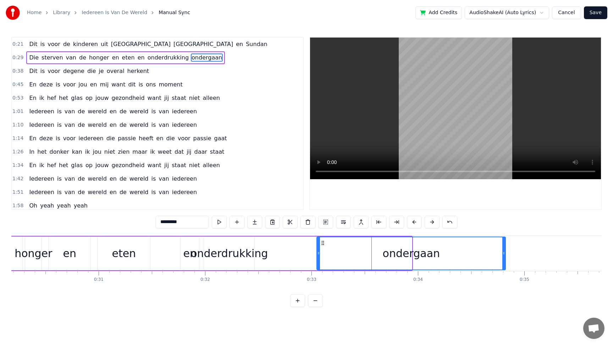
drag, startPoint x: 410, startPoint y: 253, endPoint x: 504, endPoint y: 252, distance: 93.6
click at [504, 252] on icon at bounding box center [503, 254] width 3 height 6
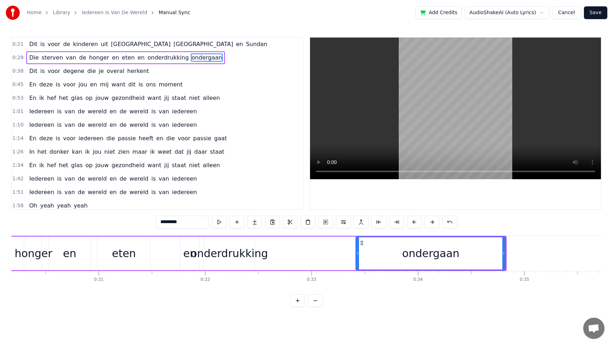
drag, startPoint x: 318, startPoint y: 253, endPoint x: 357, endPoint y: 253, distance: 39.0
click at [357, 253] on icon at bounding box center [357, 254] width 3 height 6
click at [232, 254] on div "onderdrukking" at bounding box center [228, 254] width 77 height 16
type input "**********"
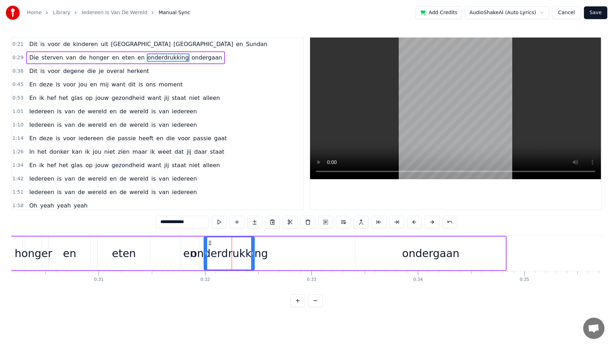
drag, startPoint x: 254, startPoint y: 253, endPoint x: 276, endPoint y: 253, distance: 22.3
click at [276, 253] on div "Die sterven van de honger en eten en onderdrukking ondergaan" at bounding box center [207, 253] width 597 height 35
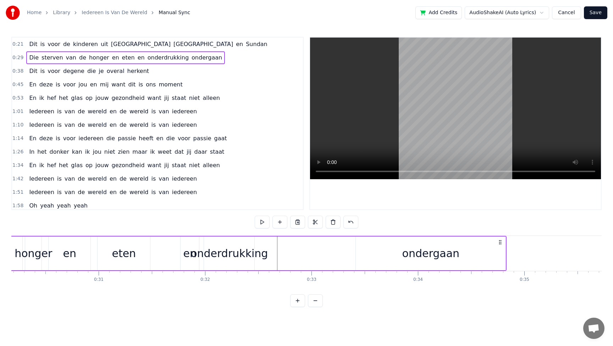
click at [248, 253] on div "onderdrukking" at bounding box center [228, 254] width 77 height 16
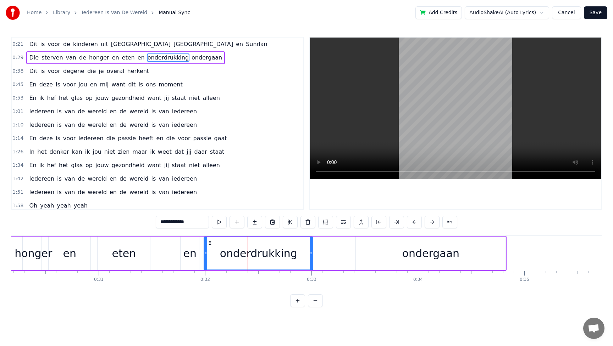
drag, startPoint x: 252, startPoint y: 253, endPoint x: 334, endPoint y: 252, distance: 81.5
click at [312, 252] on icon at bounding box center [310, 254] width 3 height 6
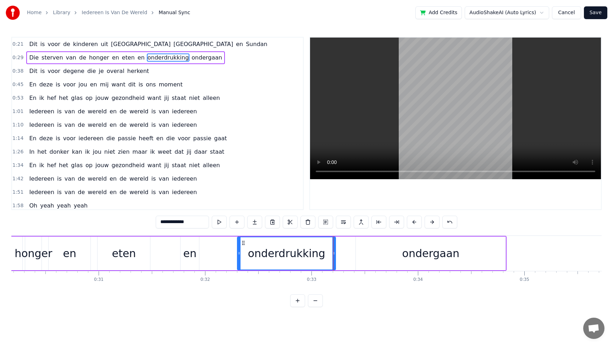
drag, startPoint x: 205, startPoint y: 246, endPoint x: 228, endPoint y: 249, distance: 23.6
click at [238, 249] on div at bounding box center [239, 254] width 3 height 32
drag, startPoint x: 334, startPoint y: 253, endPoint x: 357, endPoint y: 253, distance: 23.4
click at [357, 253] on icon at bounding box center [357, 254] width 3 height 6
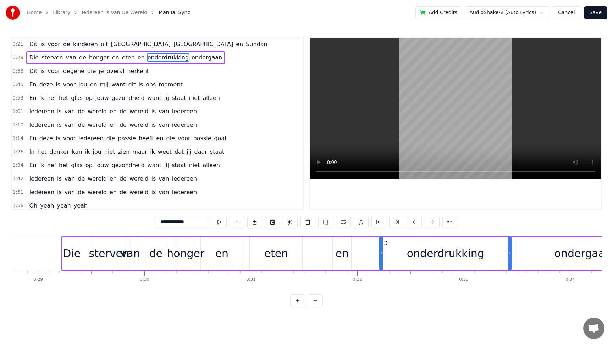
scroll to position [0, 3040]
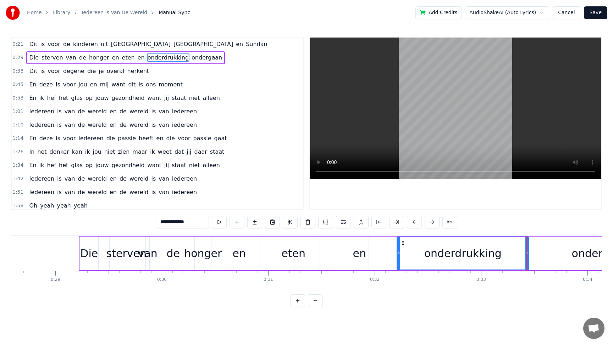
click at [151, 256] on div "van" at bounding box center [147, 254] width 19 height 16
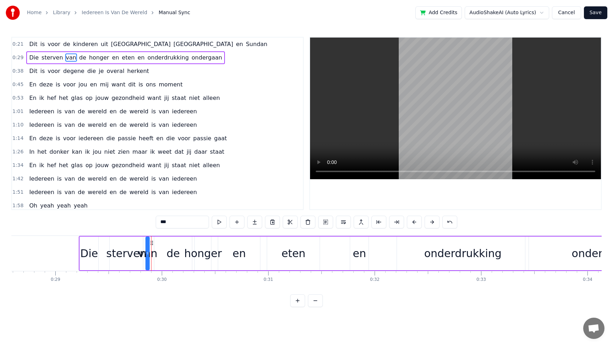
click at [151, 256] on div "van" at bounding box center [147, 254] width 19 height 16
drag, startPoint x: 149, startPoint y: 253, endPoint x: 169, endPoint y: 252, distance: 20.3
click at [169, 252] on div "van" at bounding box center [158, 254] width 27 height 34
click at [178, 256] on div "de" at bounding box center [173, 254] width 13 height 16
drag, startPoint x: 156, startPoint y: 253, endPoint x: 173, endPoint y: 253, distance: 16.7
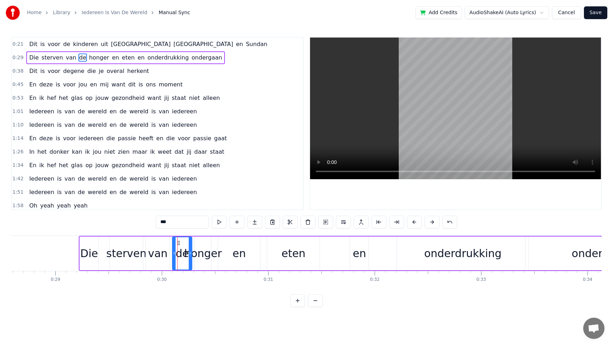
click at [173, 253] on icon at bounding box center [174, 254] width 3 height 6
click at [171, 254] on icon at bounding box center [171, 254] width 3 height 6
click at [116, 257] on div "sterven" at bounding box center [126, 254] width 40 height 16
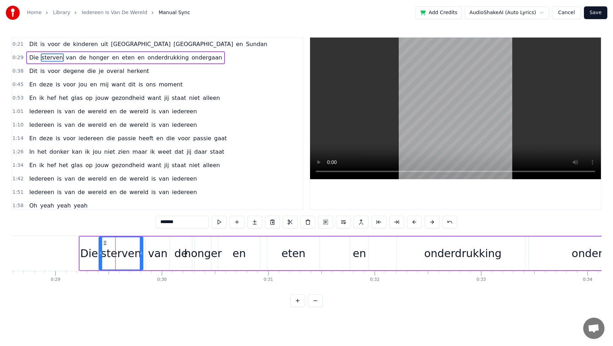
drag, startPoint x: 110, startPoint y: 256, endPoint x: 101, endPoint y: 256, distance: 9.2
click at [101, 256] on icon at bounding box center [100, 254] width 3 height 6
drag, startPoint x: 139, startPoint y: 254, endPoint x: 133, endPoint y: 254, distance: 6.4
click at [133, 254] on div "sterven" at bounding box center [122, 254] width 42 height 32
drag, startPoint x: 141, startPoint y: 253, endPoint x: 131, endPoint y: 252, distance: 10.0
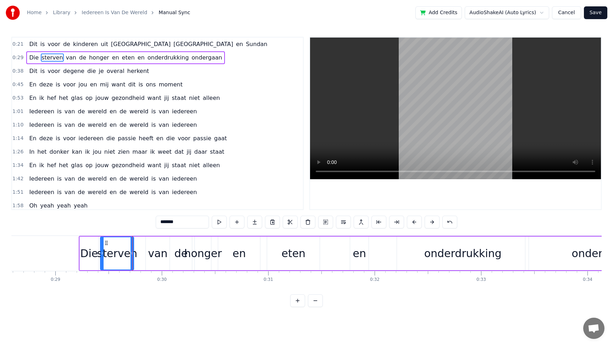
click at [131, 252] on icon at bounding box center [131, 254] width 3 height 6
click at [155, 256] on div "van" at bounding box center [157, 254] width 19 height 16
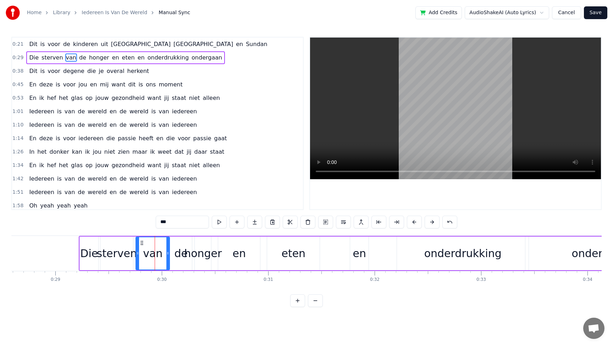
drag, startPoint x: 146, startPoint y: 253, endPoint x: 136, endPoint y: 253, distance: 9.9
click at [136, 253] on icon at bounding box center [137, 254] width 3 height 6
drag, startPoint x: 166, startPoint y: 251, endPoint x: 153, endPoint y: 251, distance: 12.1
click at [153, 251] on div "van" at bounding box center [152, 254] width 33 height 32
drag, startPoint x: 167, startPoint y: 252, endPoint x: 158, endPoint y: 252, distance: 9.6
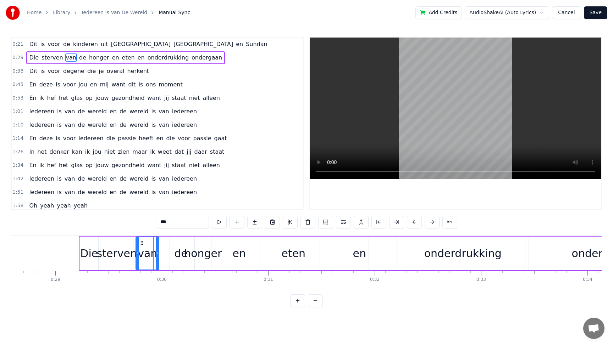
click at [158, 252] on icon at bounding box center [157, 254] width 3 height 6
click at [178, 254] on div "de" at bounding box center [180, 254] width 13 height 16
drag, startPoint x: 170, startPoint y: 253, endPoint x: 156, endPoint y: 253, distance: 13.8
click at [156, 253] on icon at bounding box center [157, 254] width 3 height 6
drag, startPoint x: 190, startPoint y: 253, endPoint x: 169, endPoint y: 254, distance: 20.9
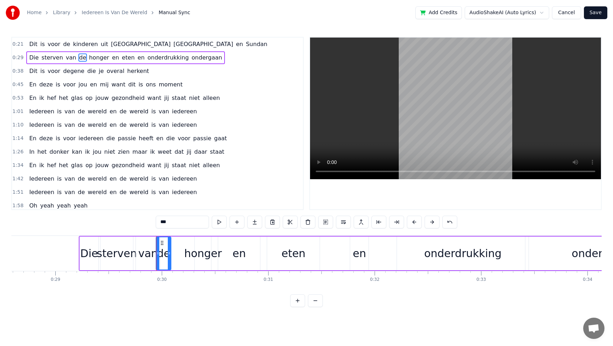
click at [169, 254] on icon at bounding box center [169, 254] width 3 height 6
click at [198, 254] on div "honger" at bounding box center [203, 254] width 38 height 16
drag, startPoint x: 195, startPoint y: 253, endPoint x: 173, endPoint y: 254, distance: 22.7
click at [173, 254] on icon at bounding box center [173, 254] width 3 height 6
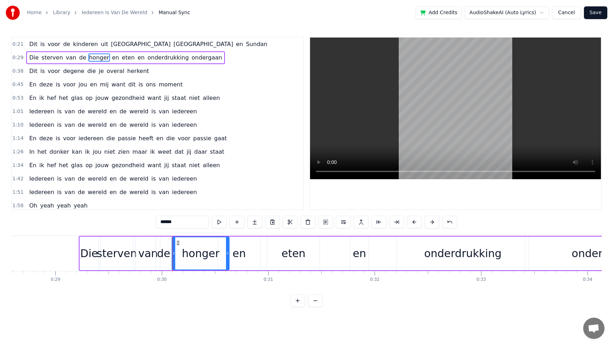
drag, startPoint x: 209, startPoint y: 254, endPoint x: 227, endPoint y: 254, distance: 18.1
click at [227, 254] on icon at bounding box center [227, 254] width 3 height 6
click at [295, 257] on div "eten" at bounding box center [293, 254] width 24 height 16
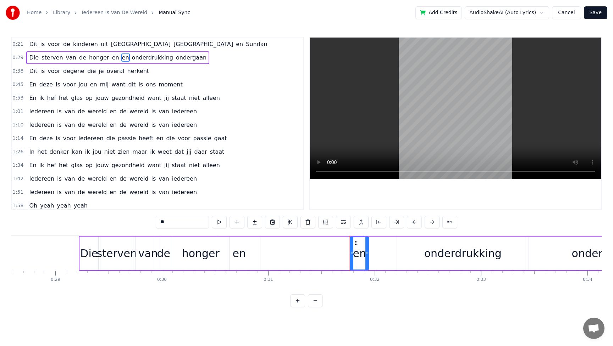
click at [242, 257] on div "en" at bounding box center [239, 254] width 13 height 16
click at [209, 255] on div "honger" at bounding box center [201, 254] width 38 height 16
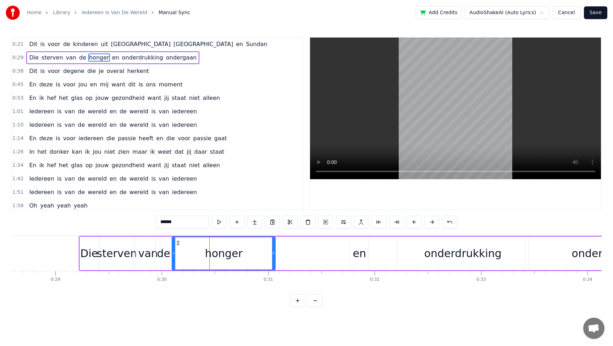
drag, startPoint x: 228, startPoint y: 251, endPoint x: 274, endPoint y: 253, distance: 46.1
click at [274, 253] on icon at bounding box center [273, 254] width 3 height 6
drag, startPoint x: 174, startPoint y: 251, endPoint x: 200, endPoint y: 251, distance: 25.9
click at [200, 251] on icon at bounding box center [199, 254] width 3 height 6
click at [161, 255] on div "de" at bounding box center [163, 254] width 13 height 16
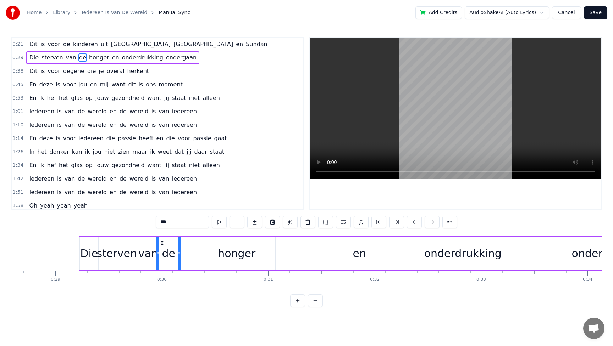
drag, startPoint x: 169, startPoint y: 251, endPoint x: 180, endPoint y: 250, distance: 11.4
click at [180, 250] on div at bounding box center [179, 254] width 3 height 32
drag, startPoint x: 156, startPoint y: 247, endPoint x: 164, endPoint y: 246, distance: 7.9
click at [165, 246] on div at bounding box center [166, 254] width 3 height 32
drag, startPoint x: 181, startPoint y: 251, endPoint x: 201, endPoint y: 251, distance: 20.2
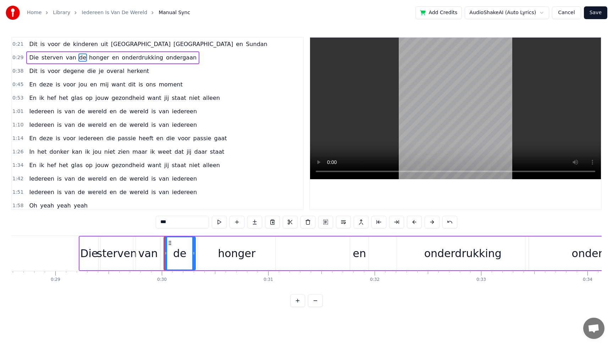
click at [195, 251] on icon at bounding box center [193, 254] width 3 height 6
click at [149, 253] on div "van" at bounding box center [147, 254] width 19 height 16
type input "***"
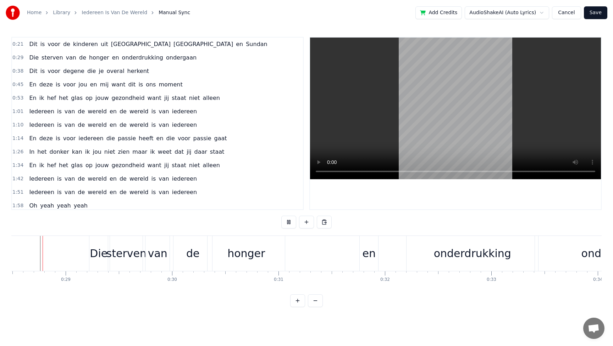
scroll to position [0, 3023]
